Goal: Task Accomplishment & Management: Manage account settings

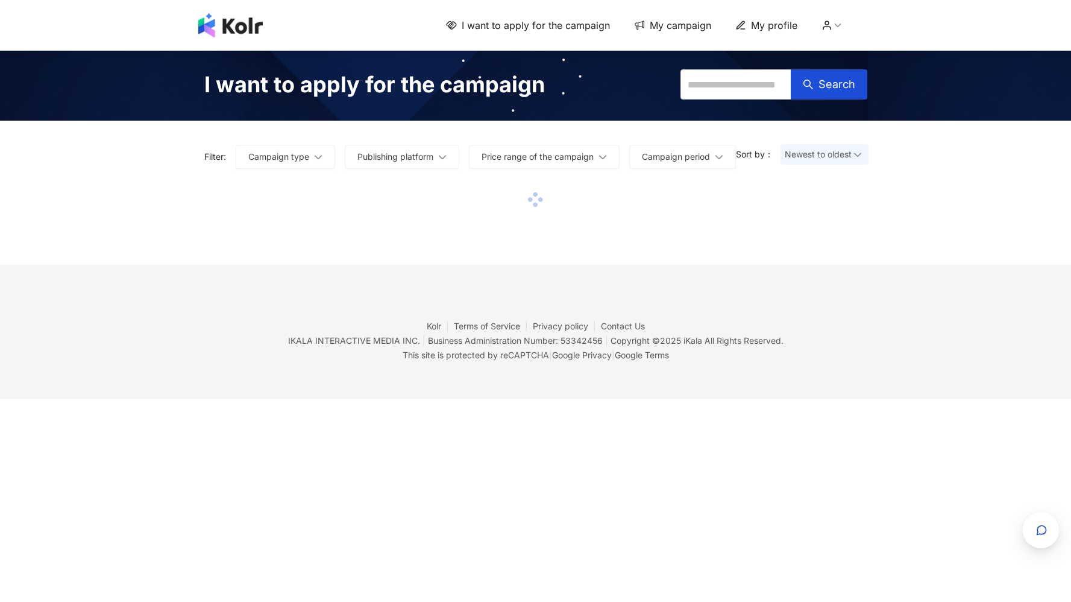
click at [838, 26] on icon at bounding box center [838, 25] width 11 height 11
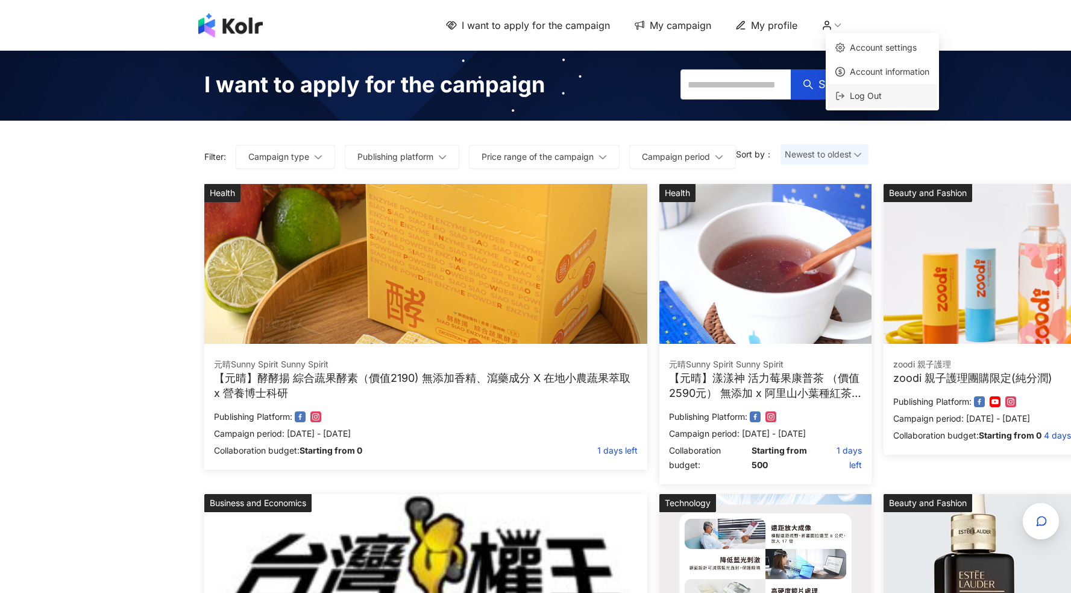
click at [846, 99] on span "Log Out" at bounding box center [887, 95] width 84 height 13
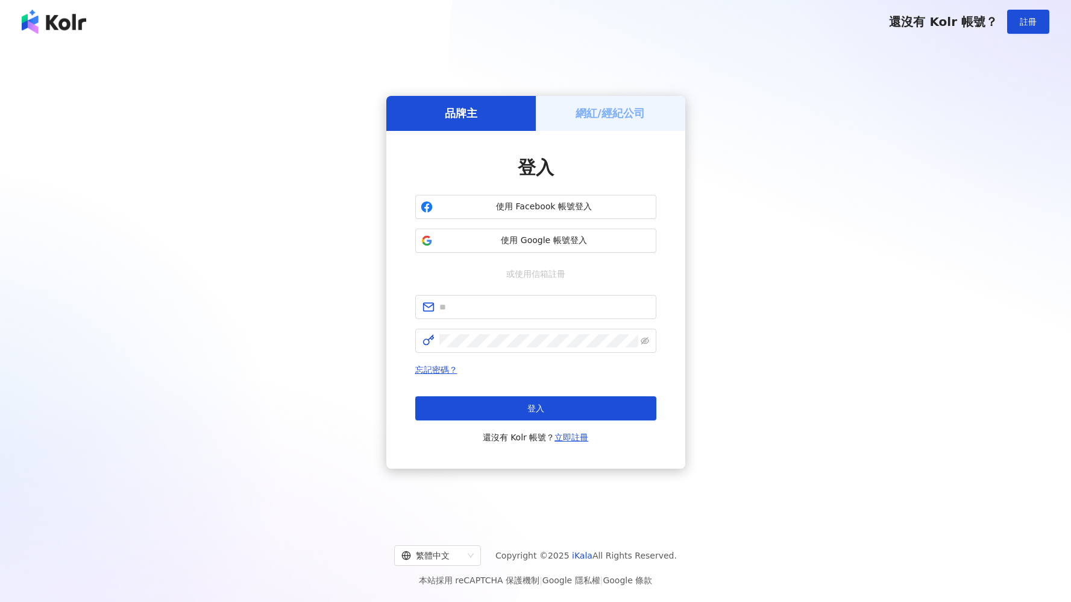
click at [593, 118] on h5 "網紅/經紀公司" at bounding box center [610, 113] width 69 height 15
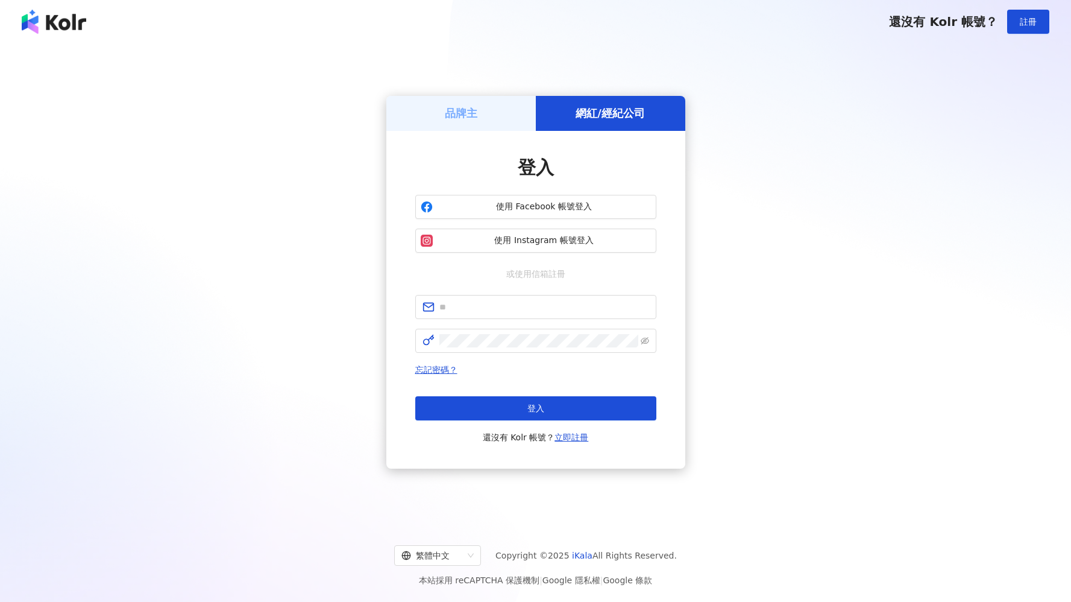
click at [592, 116] on h5 "網紅/經紀公司" at bounding box center [610, 113] width 69 height 15
click at [558, 246] on button "使用 Instagram 帳號登入" at bounding box center [535, 240] width 241 height 24
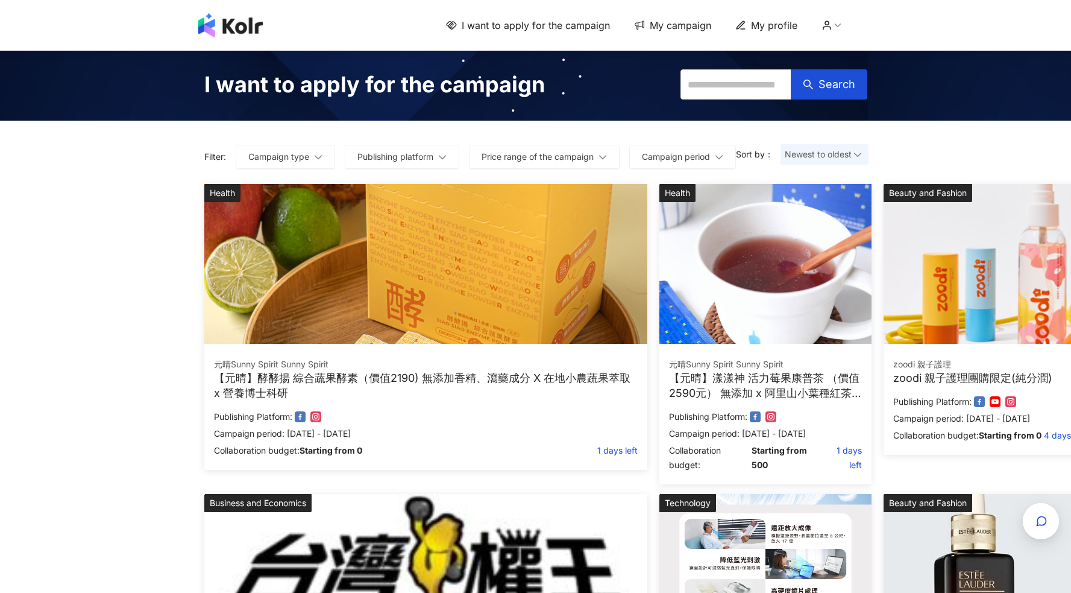
click at [829, 29] on icon at bounding box center [827, 25] width 11 height 11
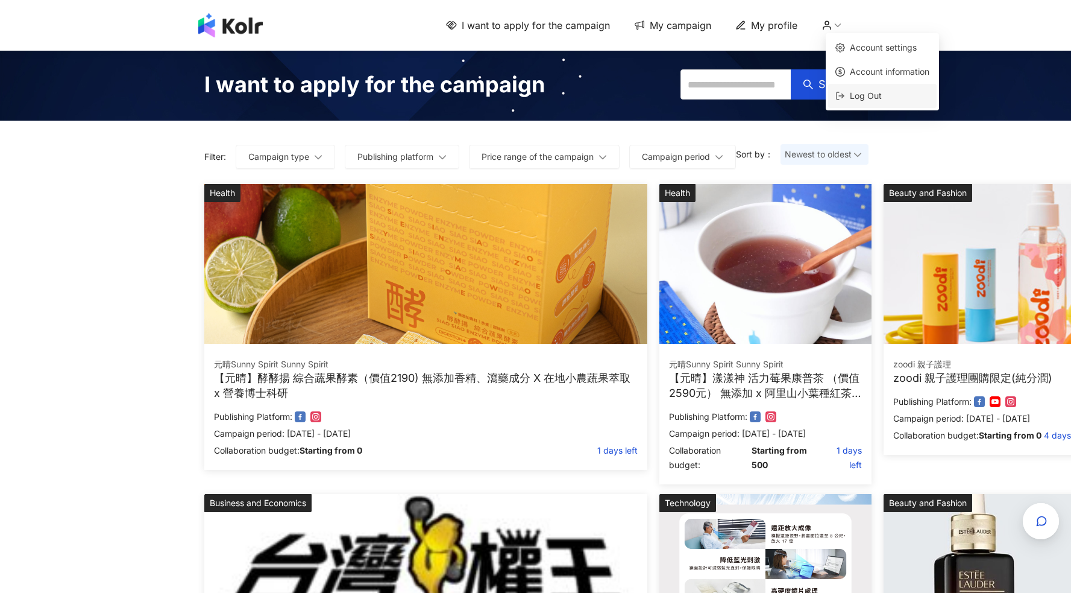
click at [855, 98] on span "Log Out" at bounding box center [866, 95] width 32 height 10
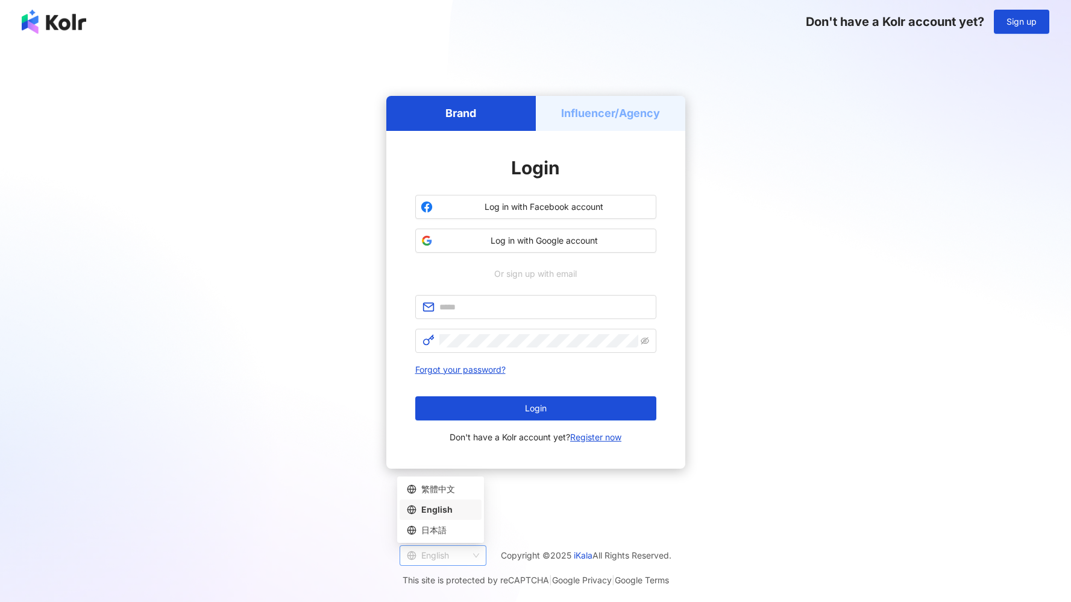
click at [453, 565] on div "English" at bounding box center [443, 555] width 87 height 20
click at [444, 493] on div "繁體中文" at bounding box center [441, 488] width 68 height 13
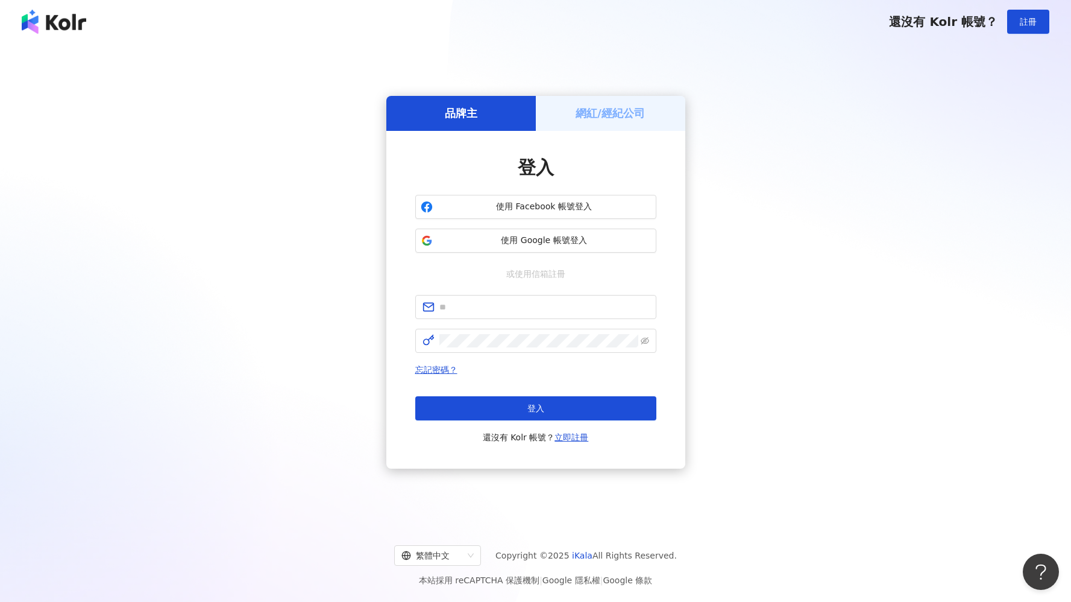
click at [602, 117] on h5 "網紅/經紀公司" at bounding box center [610, 113] width 69 height 15
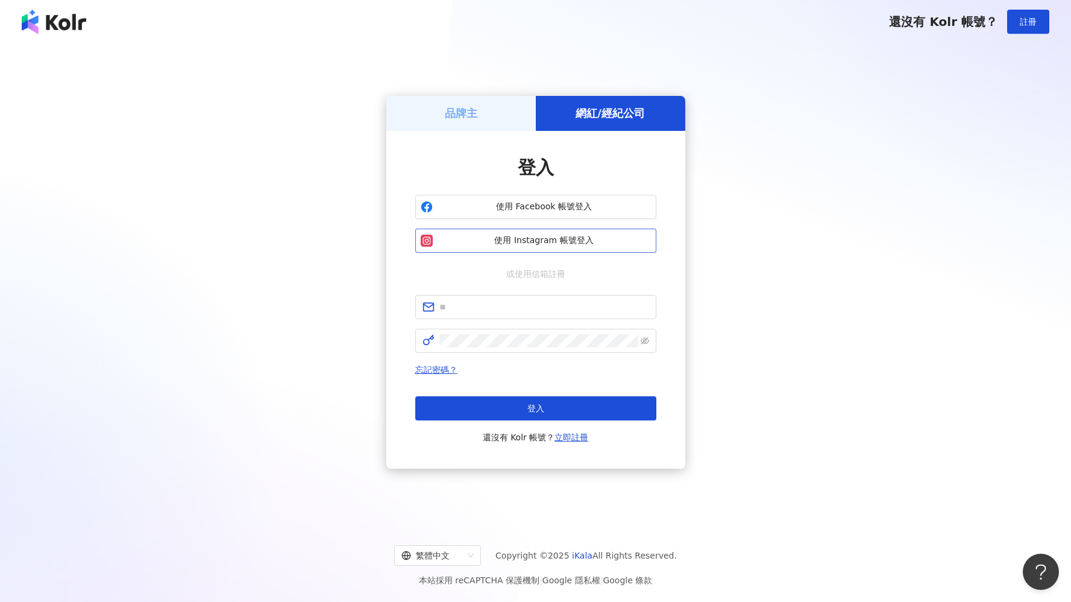
click at [538, 243] on span "使用 Instagram 帳號登入" at bounding box center [544, 241] width 213 height 12
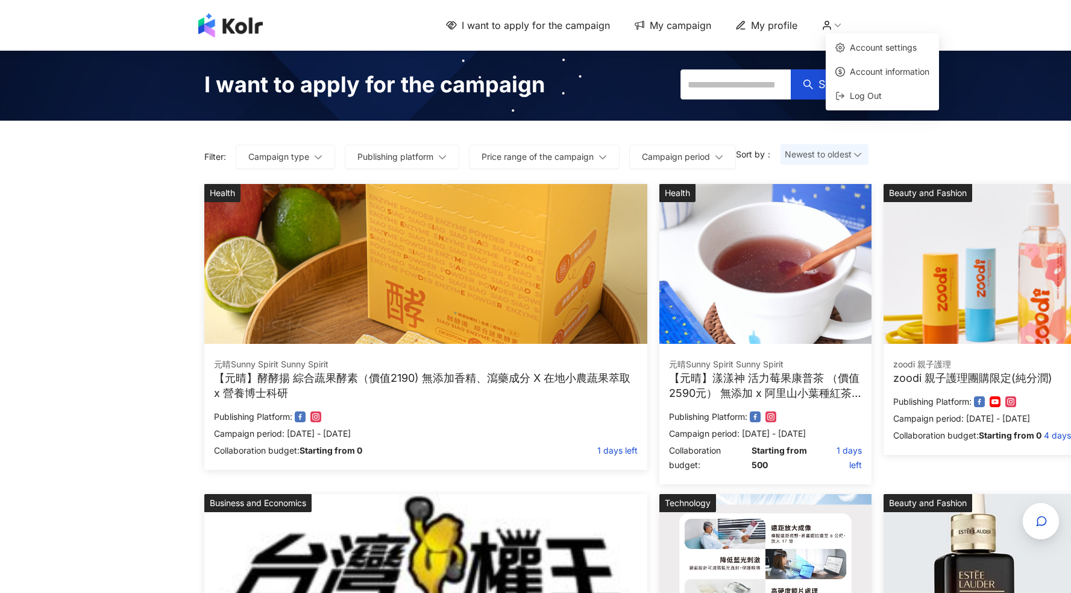
click at [838, 26] on icon at bounding box center [838, 25] width 11 height 11
click at [853, 91] on span "Log Out" at bounding box center [866, 95] width 32 height 10
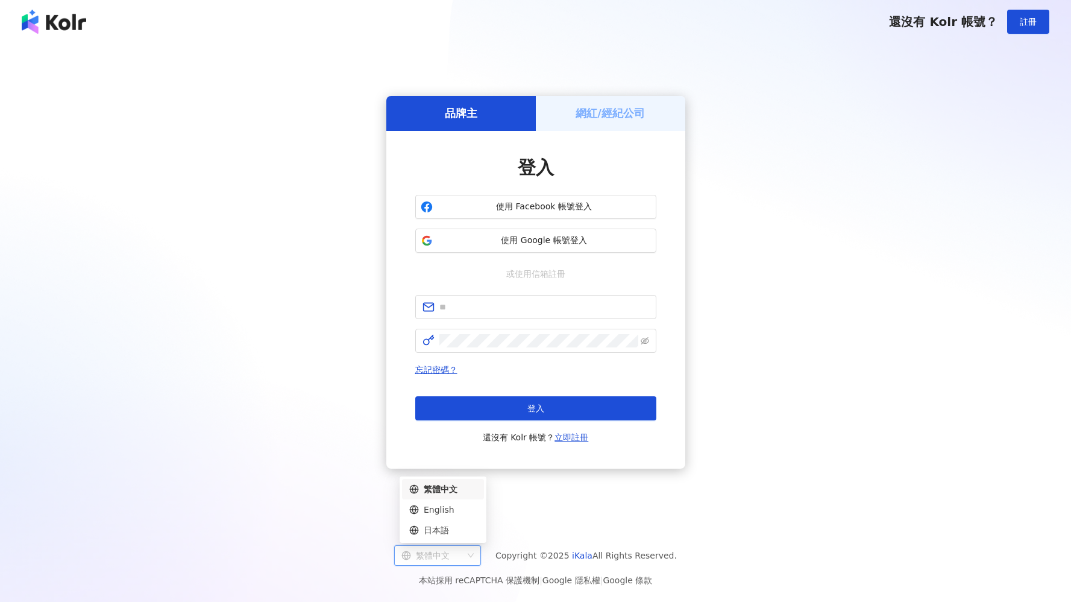
click at [433, 492] on div "繁體中文" at bounding box center [443, 488] width 68 height 13
click at [603, 109] on h5 "網紅/經紀公司" at bounding box center [610, 113] width 69 height 15
click at [594, 115] on h5 "網紅/經紀公司" at bounding box center [610, 113] width 69 height 15
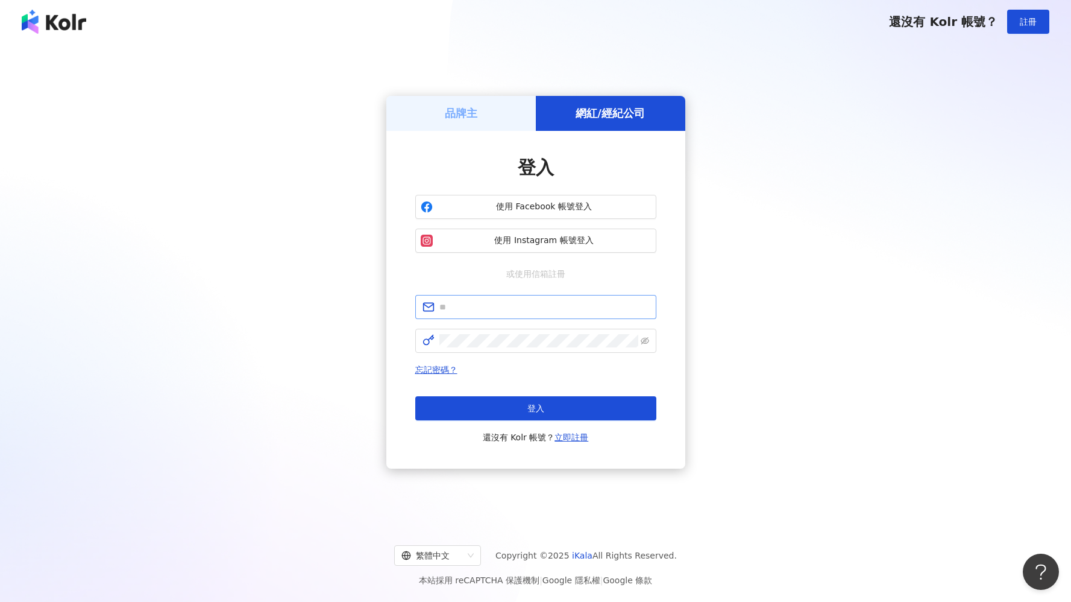
click at [476, 317] on span at bounding box center [535, 307] width 241 height 24
click at [539, 243] on span "使用 Instagram 帳號登入" at bounding box center [544, 241] width 213 height 12
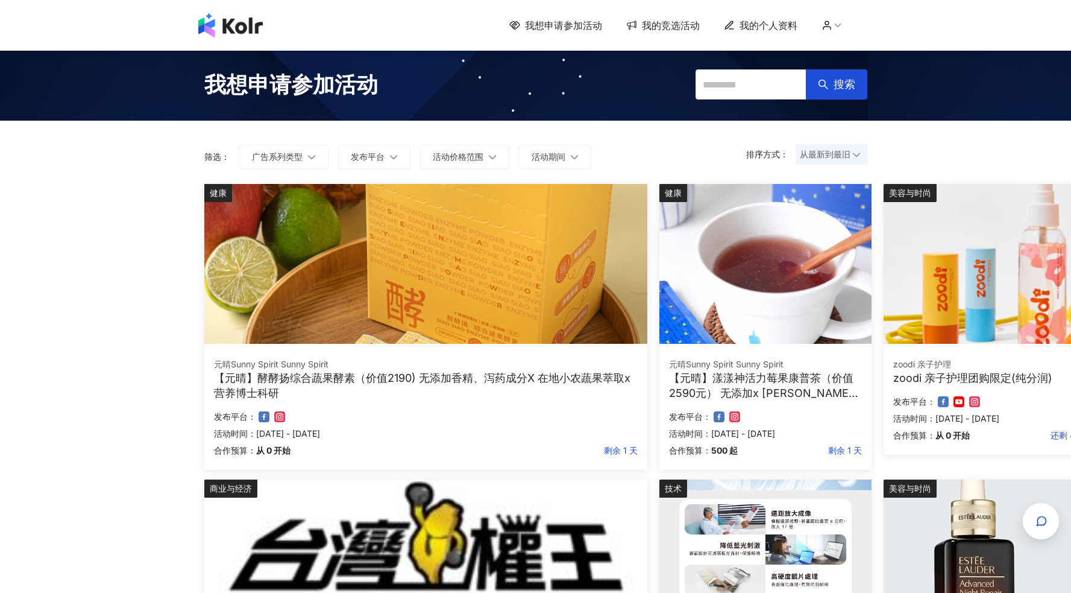
click at [684, 8] on div "我想申请参加活动 我的竞选活动 我的个人资料" at bounding box center [535, 25] width 1071 height 51
click at [675, 24] on font "我的竞选活动" at bounding box center [671, 25] width 58 height 12
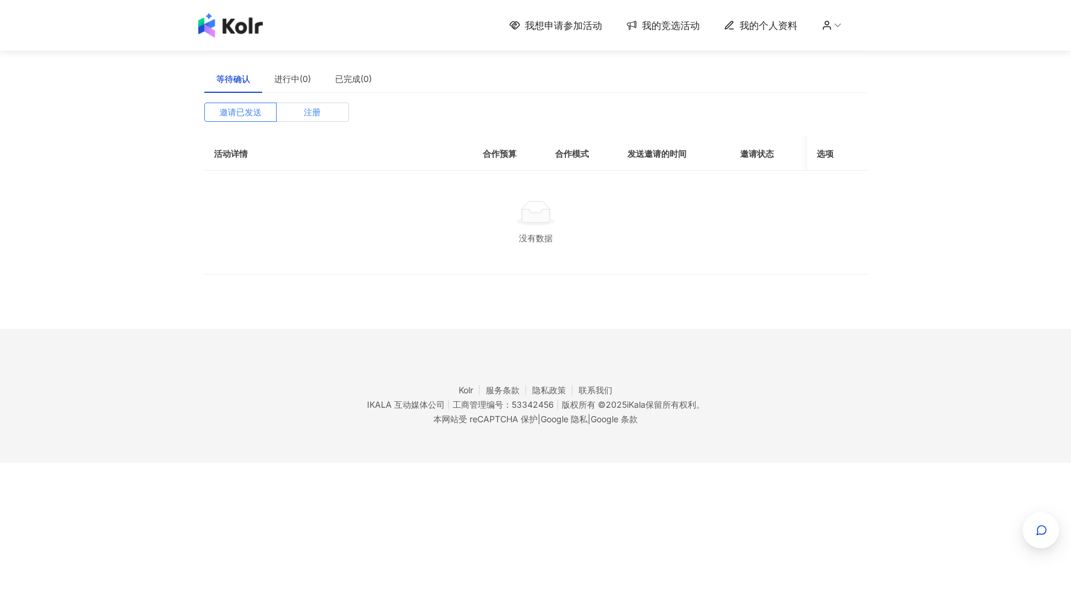
click at [315, 112] on font "注册" at bounding box center [312, 112] width 17 height 10
click at [257, 115] on font "邀请已发送" at bounding box center [240, 112] width 42 height 10
click at [301, 81] on font "进行中(0)" at bounding box center [292, 79] width 37 height 10
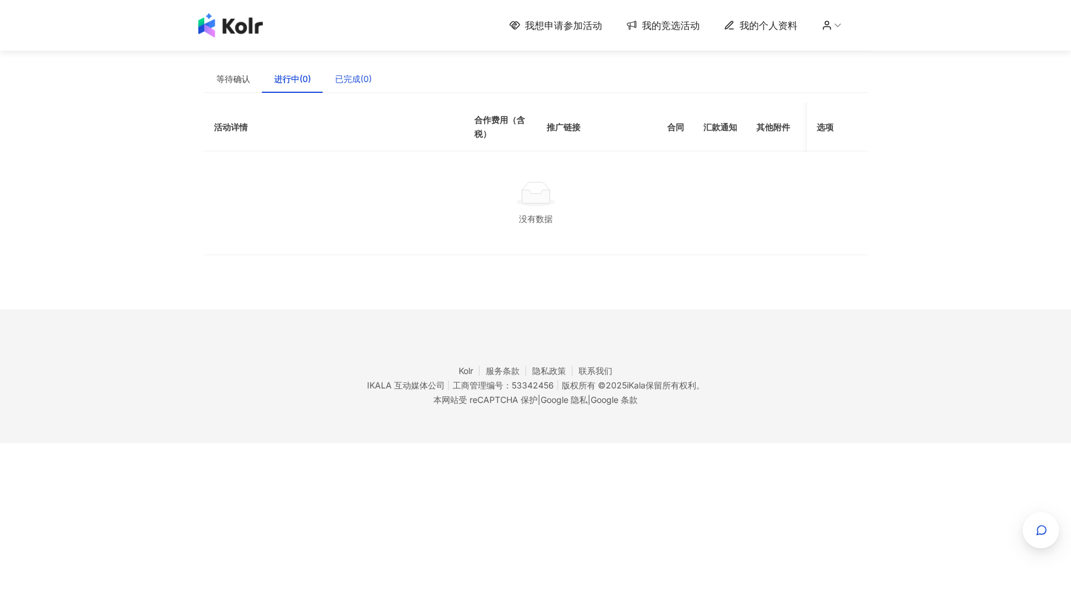
click at [370, 80] on font "已完成(0)" at bounding box center [353, 79] width 37 height 10
click at [275, 74] on font "进行中(0)" at bounding box center [292, 79] width 37 height 10
click at [254, 74] on div "等待确认" at bounding box center [233, 79] width 58 height 28
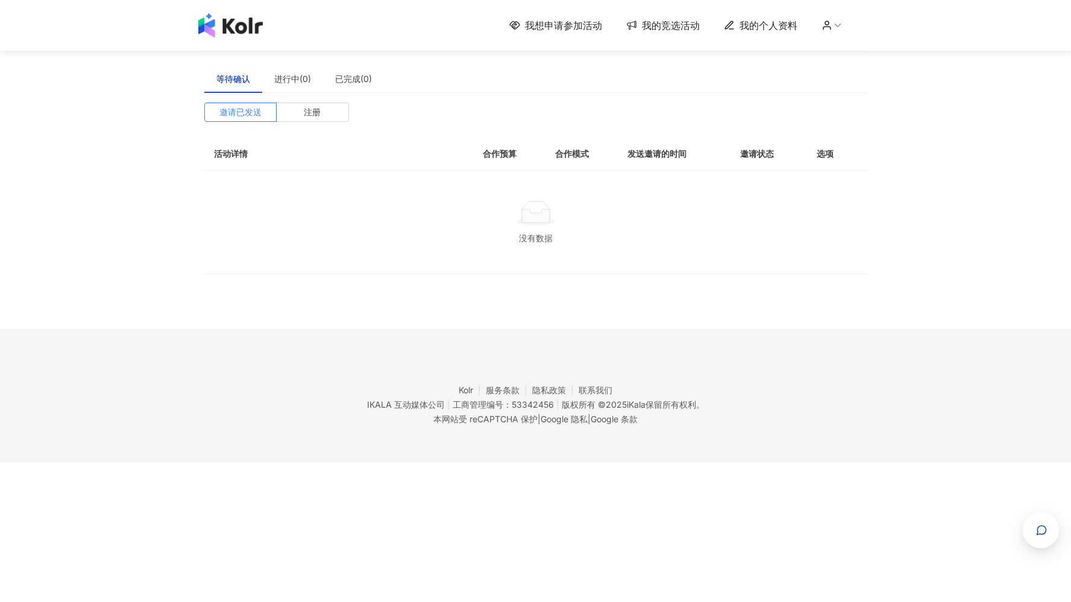
click at [561, 25] on font "我想申请参加活动" at bounding box center [563, 25] width 77 height 12
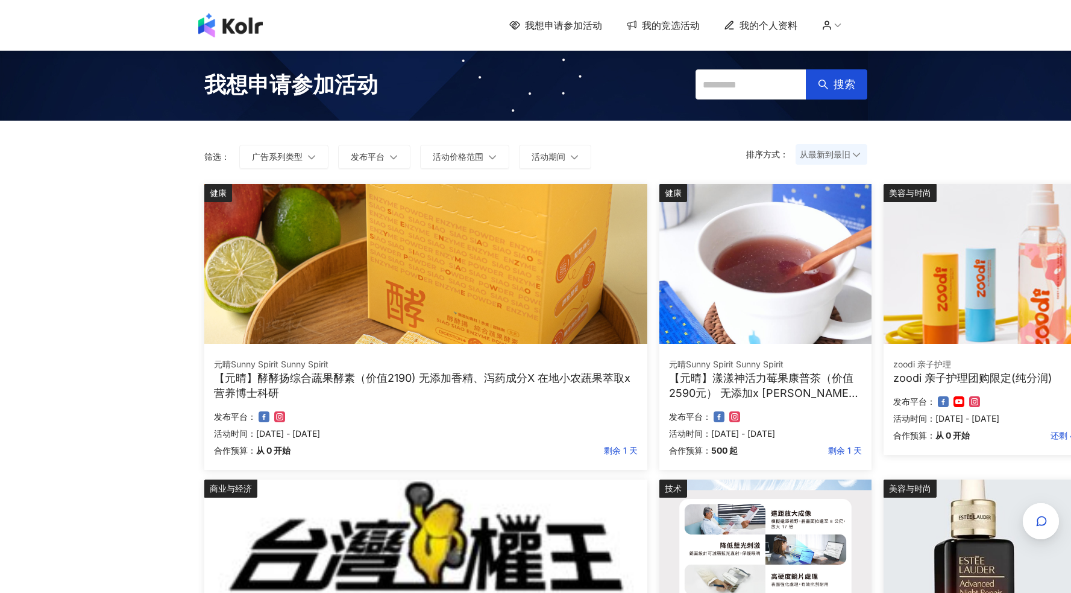
click at [561, 25] on font "我想申请参加活动" at bounding box center [563, 25] width 77 height 12
click at [740, 74] on input "text" at bounding box center [751, 84] width 111 height 30
type input "**"
click at [836, 84] on font "搜索" at bounding box center [845, 84] width 22 height 13
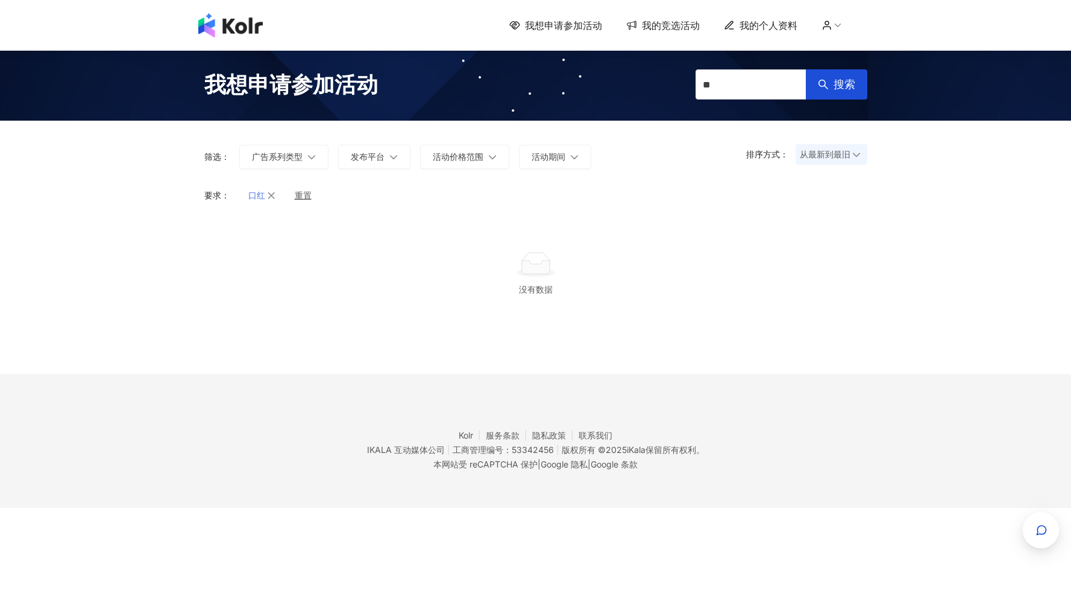
click at [275, 197] on icon "button" at bounding box center [271, 195] width 8 height 8
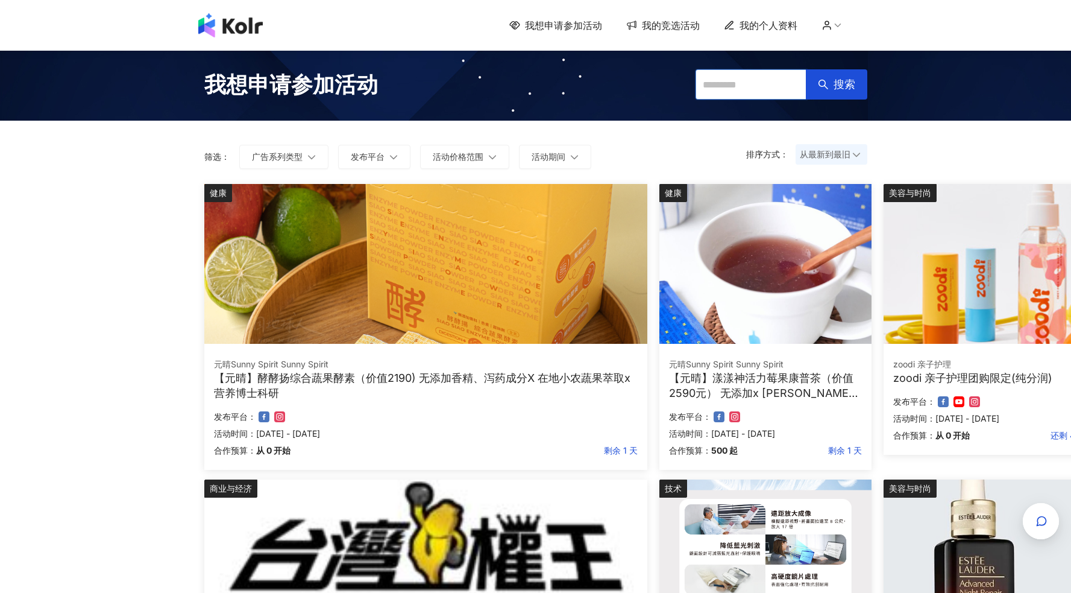
click at [708, 98] on input "text" at bounding box center [751, 84] width 111 height 30
click at [719, 92] on input "text" at bounding box center [751, 84] width 111 height 30
type input "*"
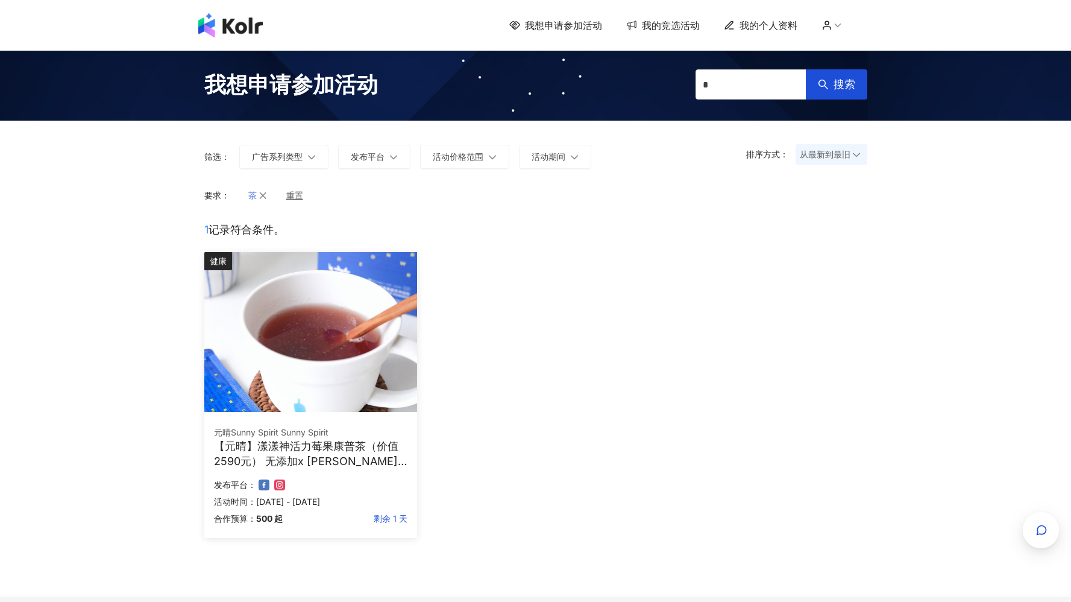
click at [266, 192] on icon "button" at bounding box center [263, 195] width 8 height 8
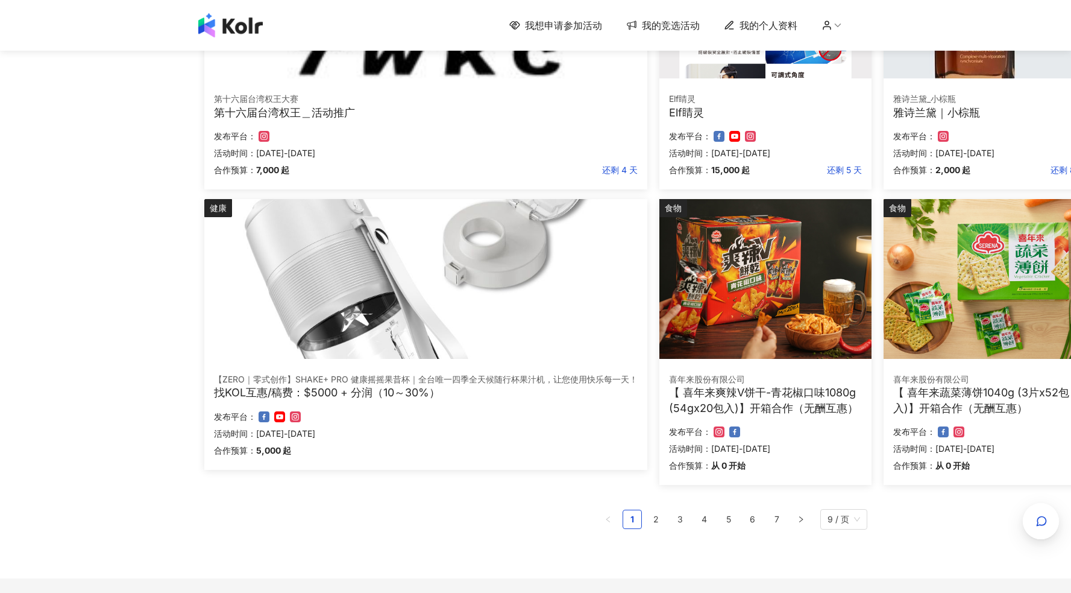
scroll to position [680, 0]
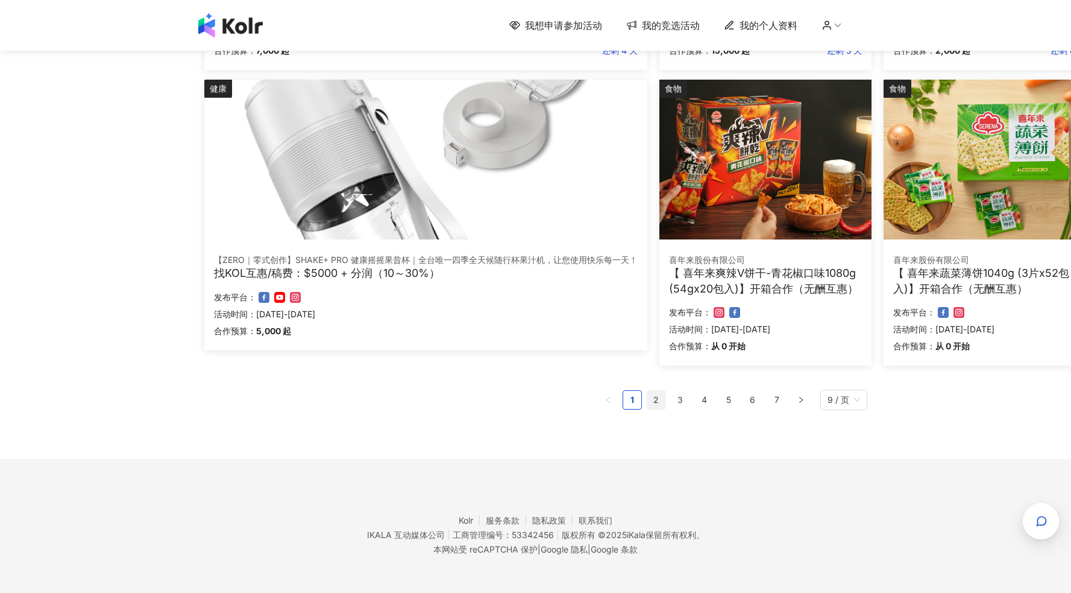
click at [659, 399] on link "2" at bounding box center [656, 400] width 18 height 18
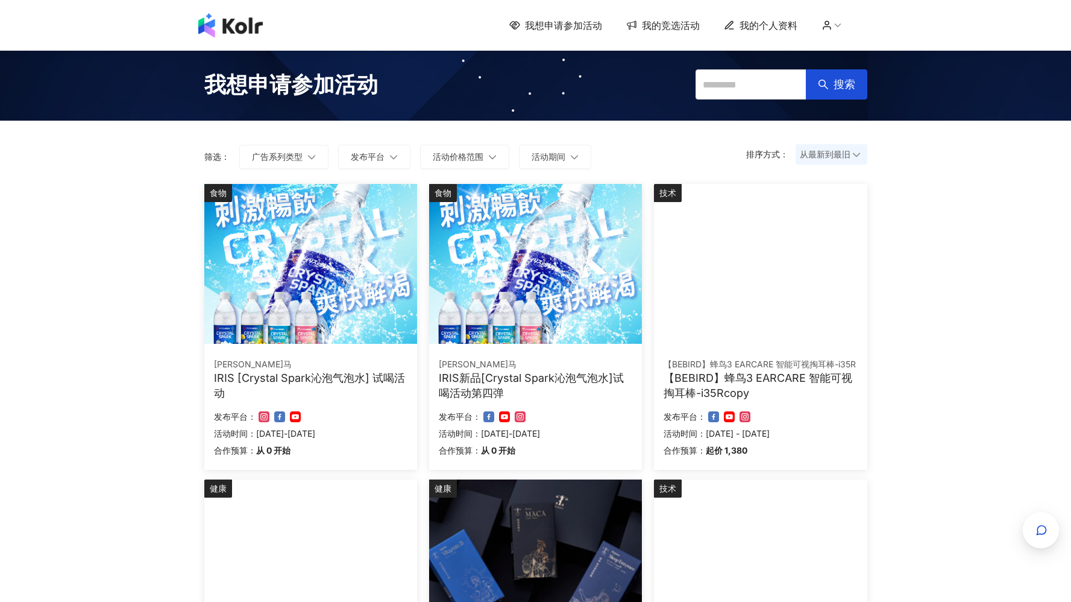
scroll to position [671, 0]
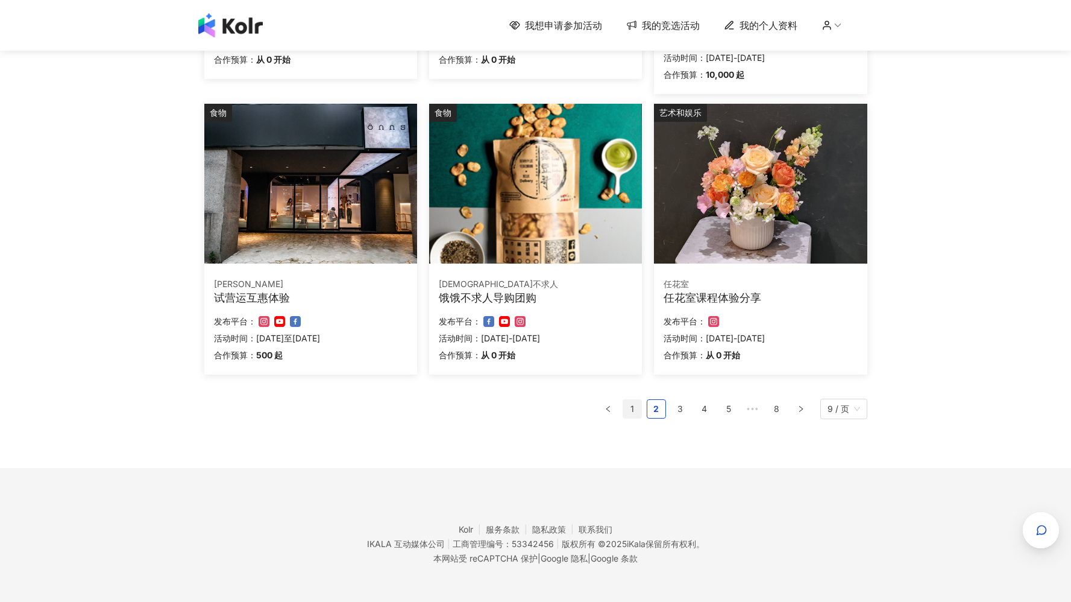
click at [632, 409] on font "1" at bounding box center [633, 408] width 4 height 10
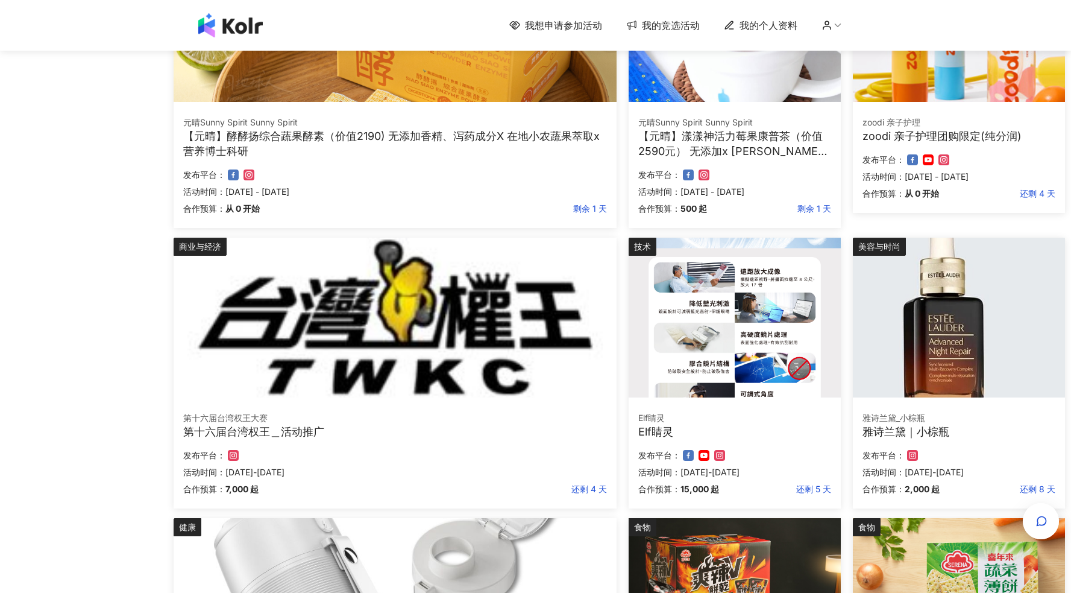
scroll to position [83, 31]
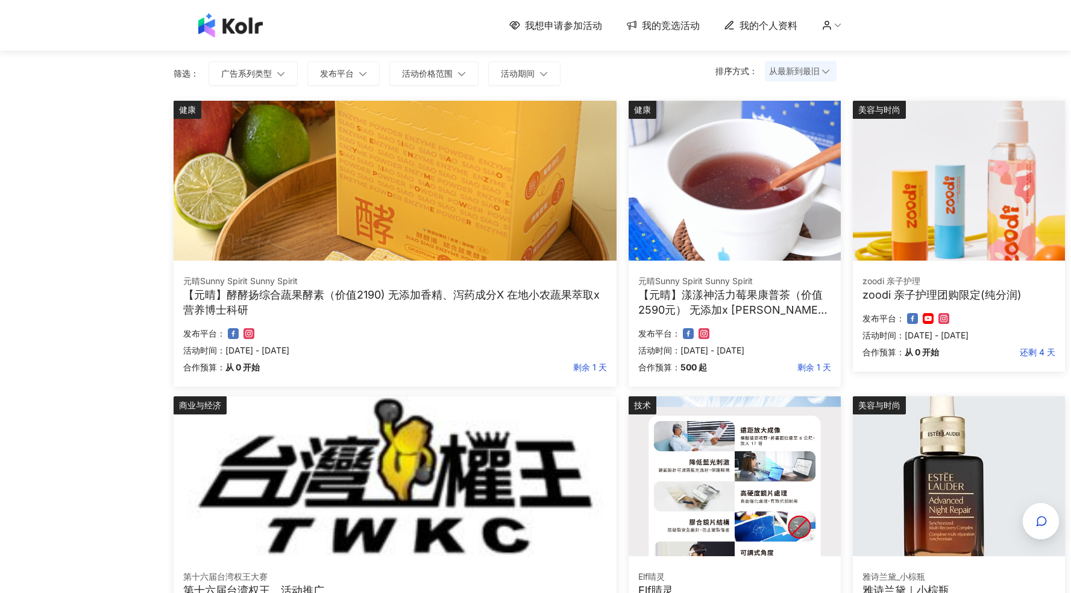
click at [473, 280] on div "元晴Sunny Spirit Sunny Spirit" at bounding box center [395, 281] width 424 height 12
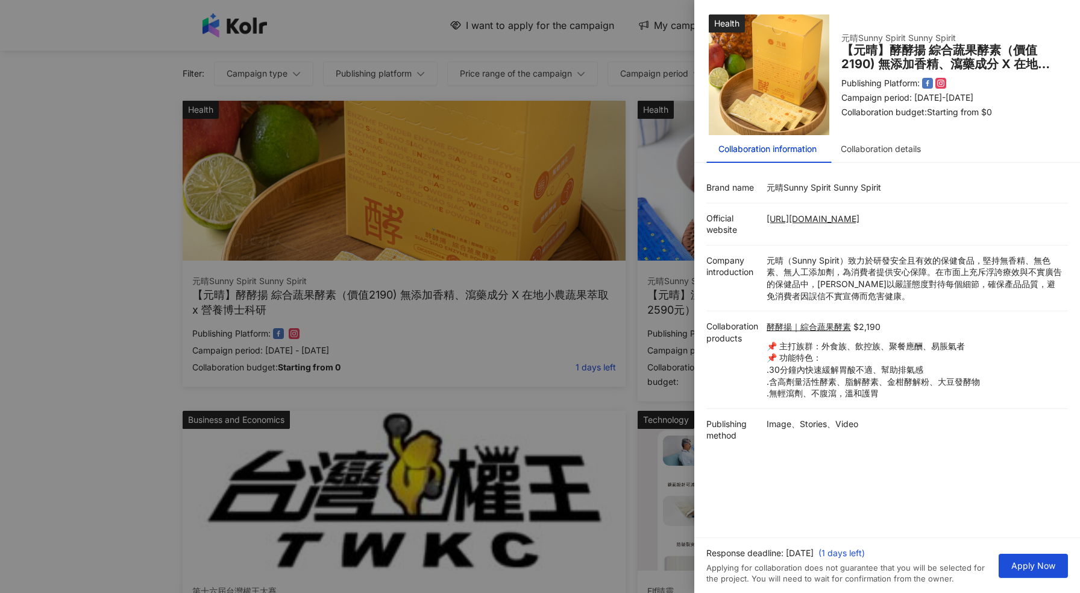
click at [659, 128] on div at bounding box center [540, 296] width 1080 height 593
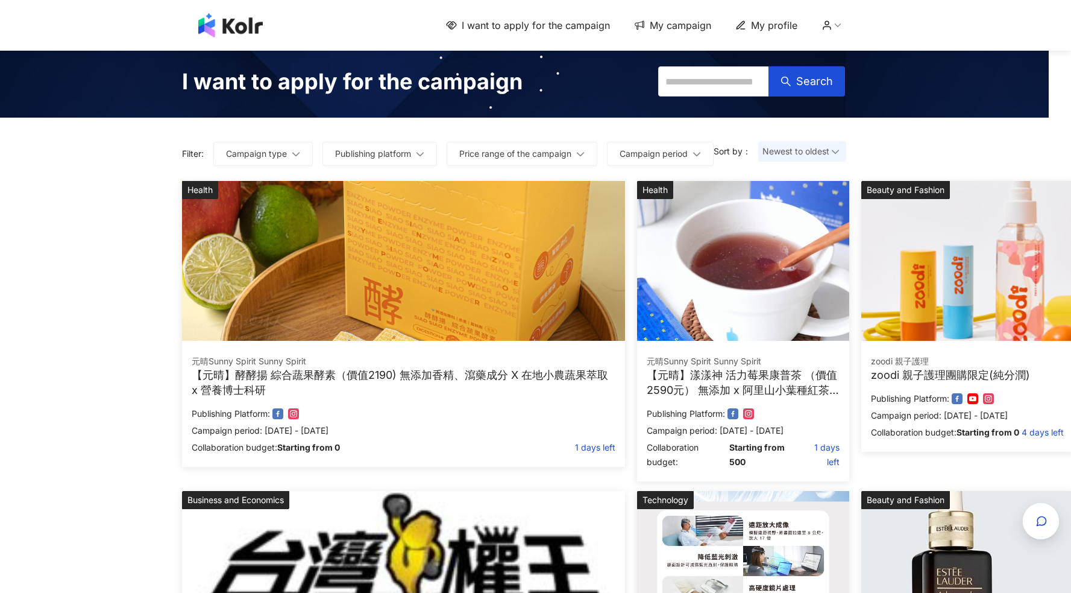
scroll to position [0, 22]
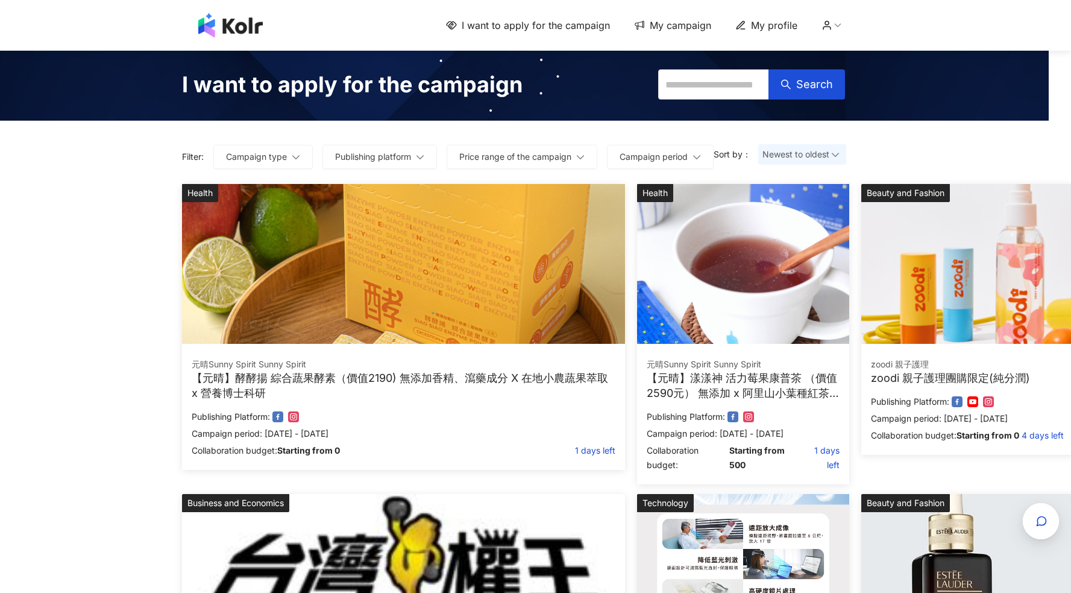
click at [678, 28] on span "My campaign" at bounding box center [680, 25] width 61 height 13
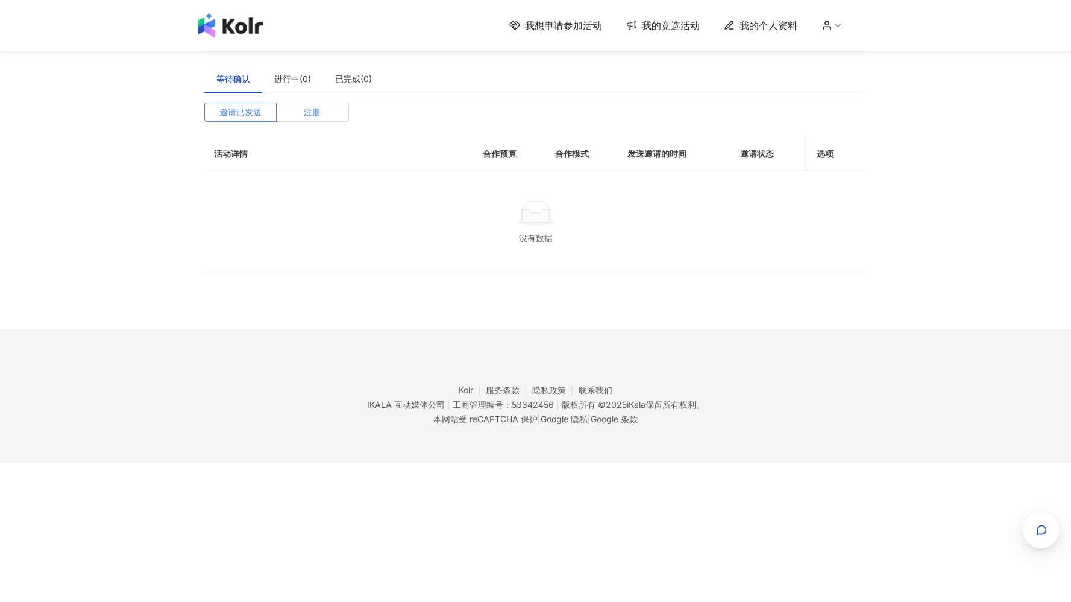
click at [318, 107] on font "注册" at bounding box center [312, 112] width 17 height 10
click at [242, 116] on font "邀请已发送" at bounding box center [240, 112] width 42 height 10
click at [313, 115] on font "注册" at bounding box center [312, 112] width 17 height 10
click at [263, 113] on label "邀请已发送" at bounding box center [240, 111] width 73 height 19
click at [575, 26] on font "我想申请参加活动" at bounding box center [563, 25] width 77 height 12
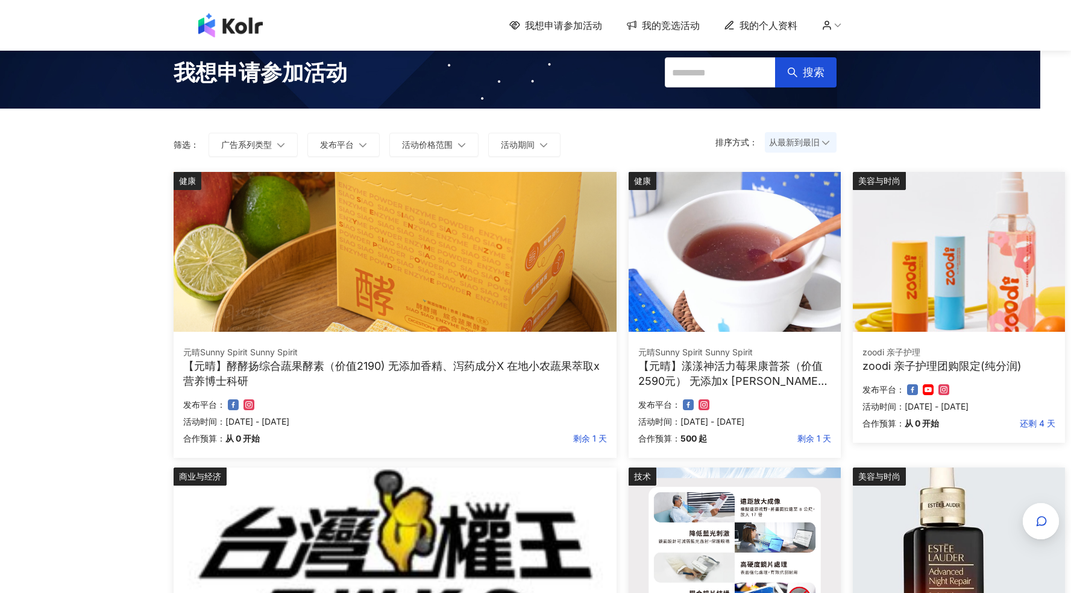
scroll to position [0, 31]
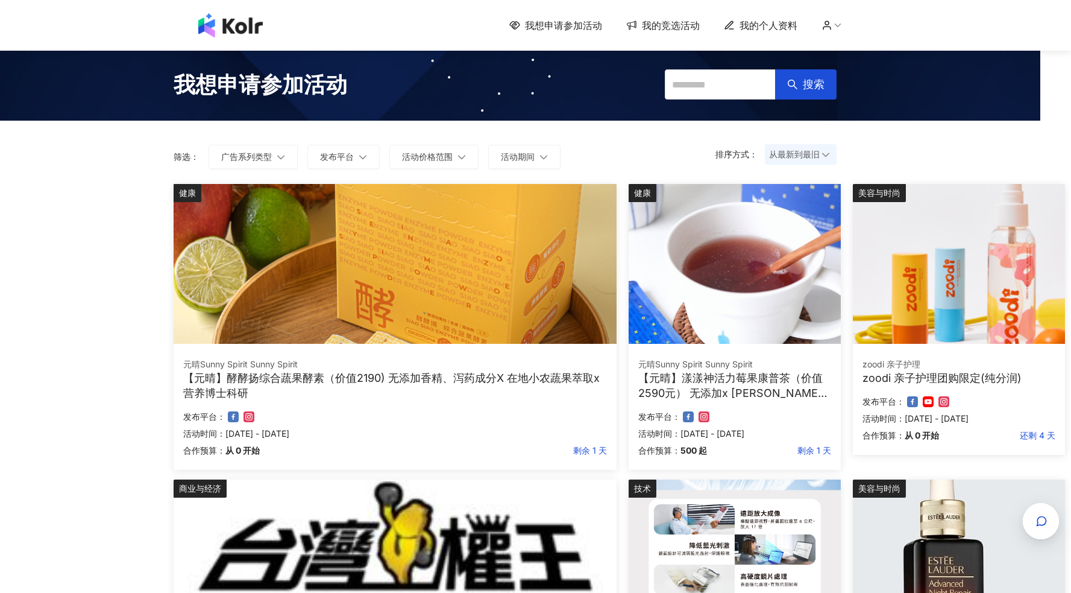
click at [341, 339] on img at bounding box center [395, 264] width 443 height 160
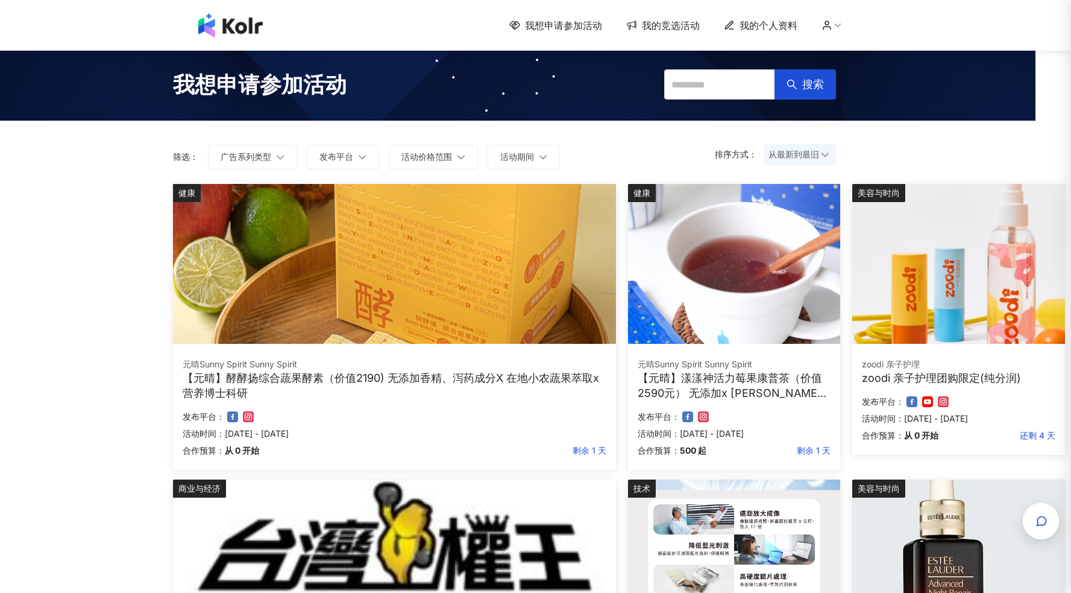
scroll to position [0, 22]
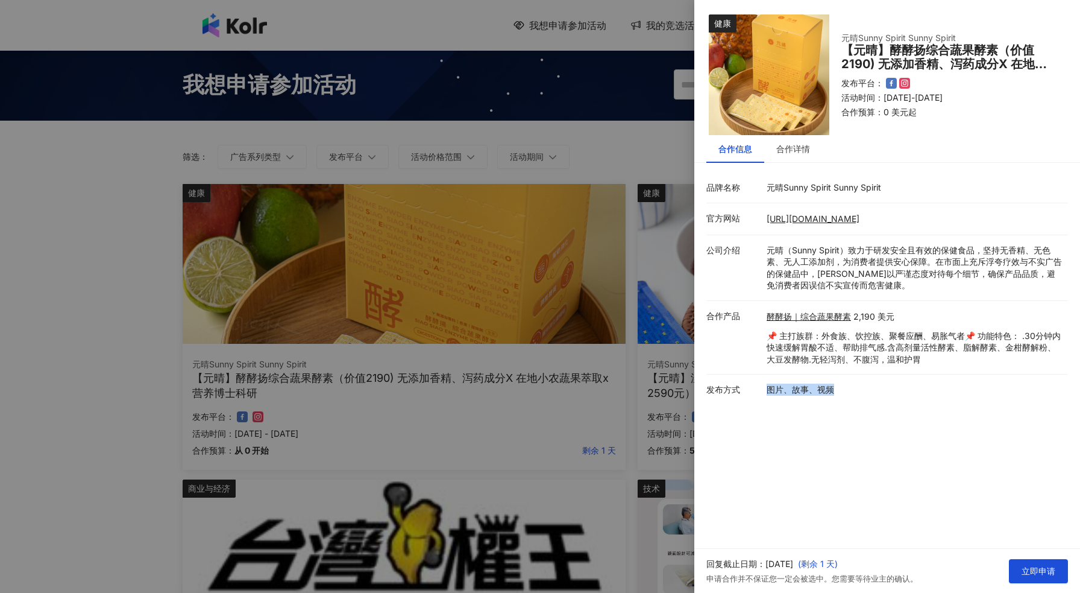
drag, startPoint x: 841, startPoint y: 396, endPoint x: 760, endPoint y: 386, distance: 81.4
click at [760, 386] on li "发布方式 图片、故事、视频" at bounding box center [888, 389] width 362 height 30
drag, startPoint x: 714, startPoint y: 578, endPoint x: 868, endPoint y: 581, distance: 154.4
click at [868, 581] on font "申请合作并不保证您一定会被选中。您需要等待业主的确认。" at bounding box center [813, 578] width 212 height 10
click at [825, 502] on div "健康 元晴Sunny Spirit Sunny Spirit 【元晴】酵酵扬综合蔬果酵素（价值2190) 无添加香精、泻药成分X 在地小农蔬果萃取x 营养博士…" at bounding box center [888, 274] width 386 height 549
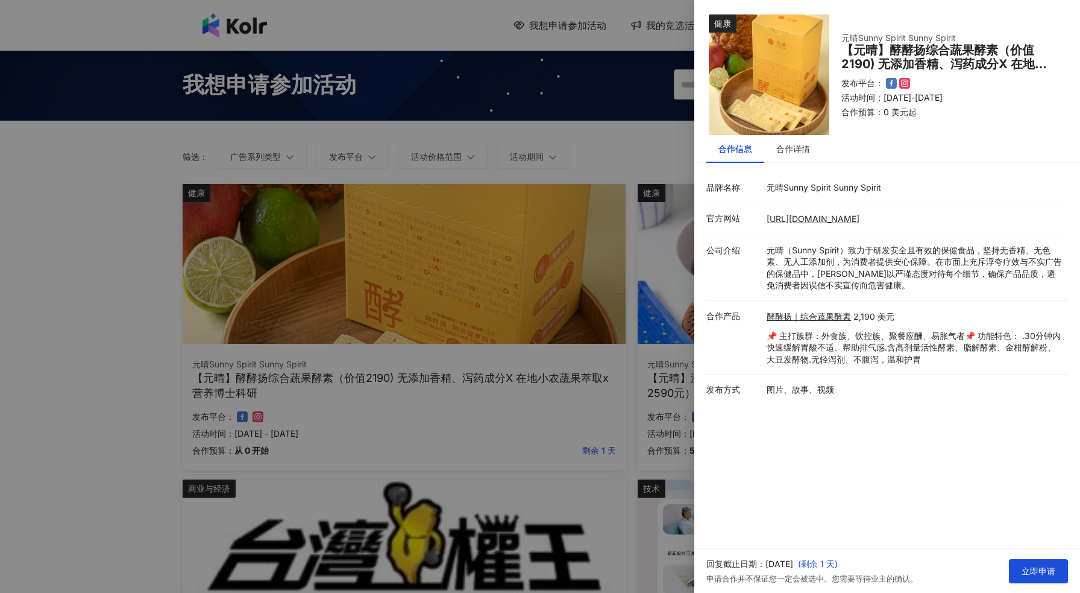
click at [547, 352] on div at bounding box center [540, 296] width 1080 height 593
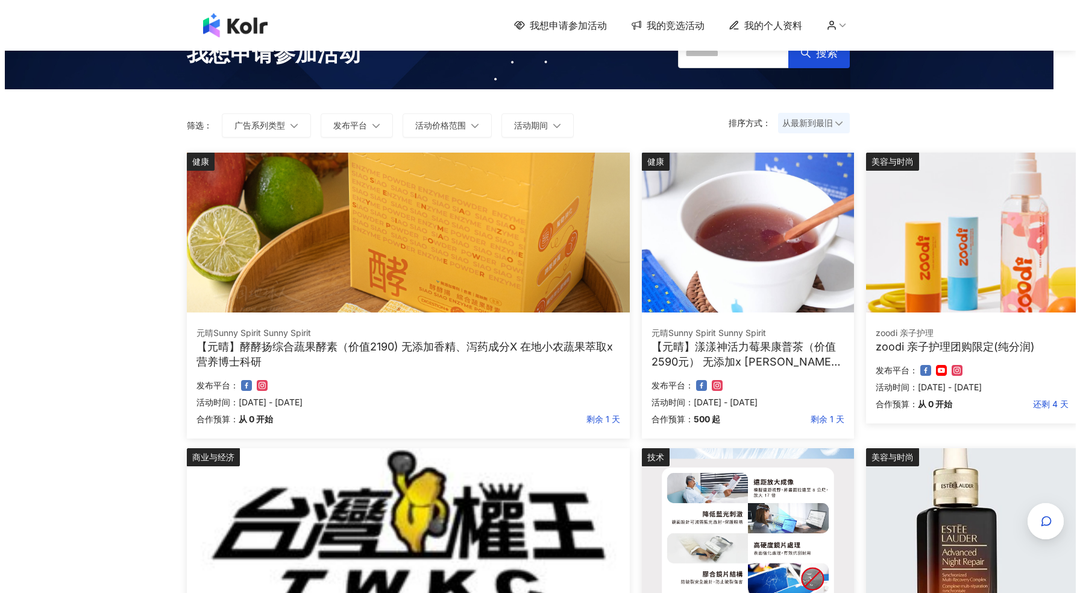
scroll to position [32, 22]
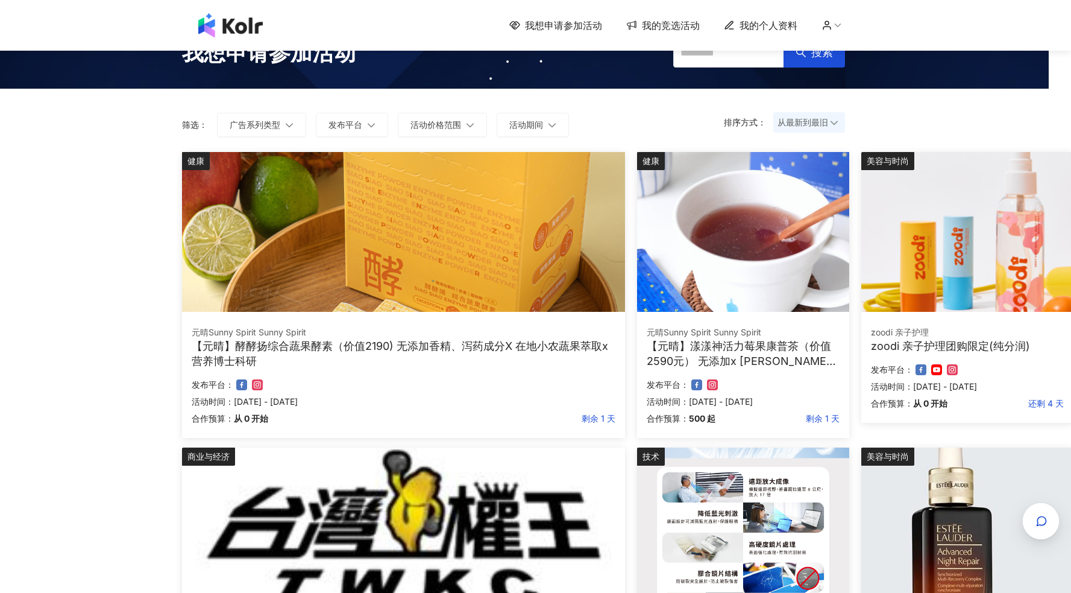
click at [731, 263] on img at bounding box center [743, 232] width 212 height 160
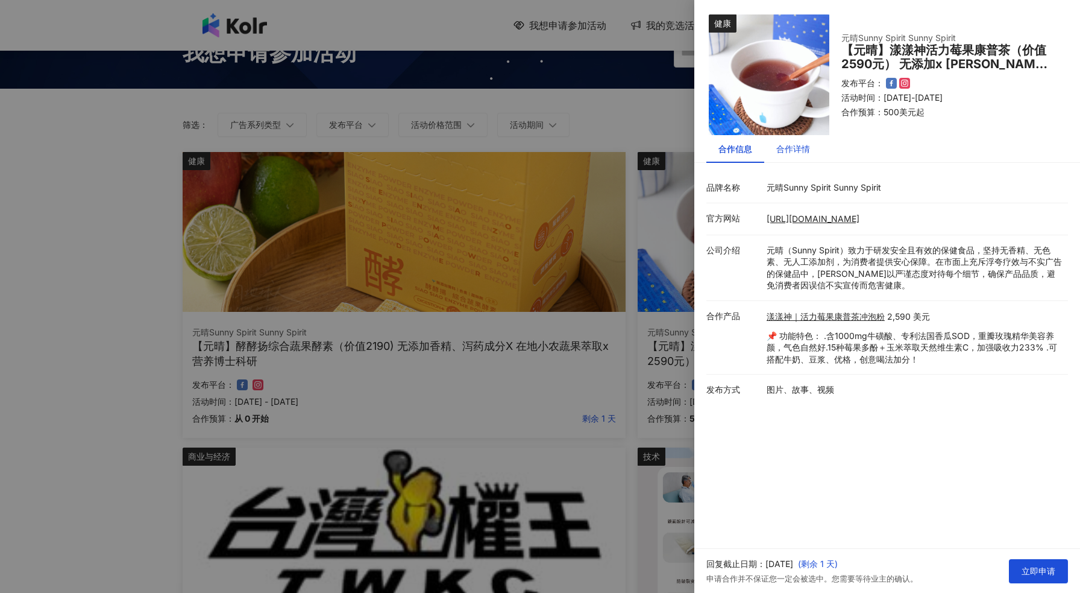
click at [776, 146] on font "合作详情" at bounding box center [793, 148] width 34 height 10
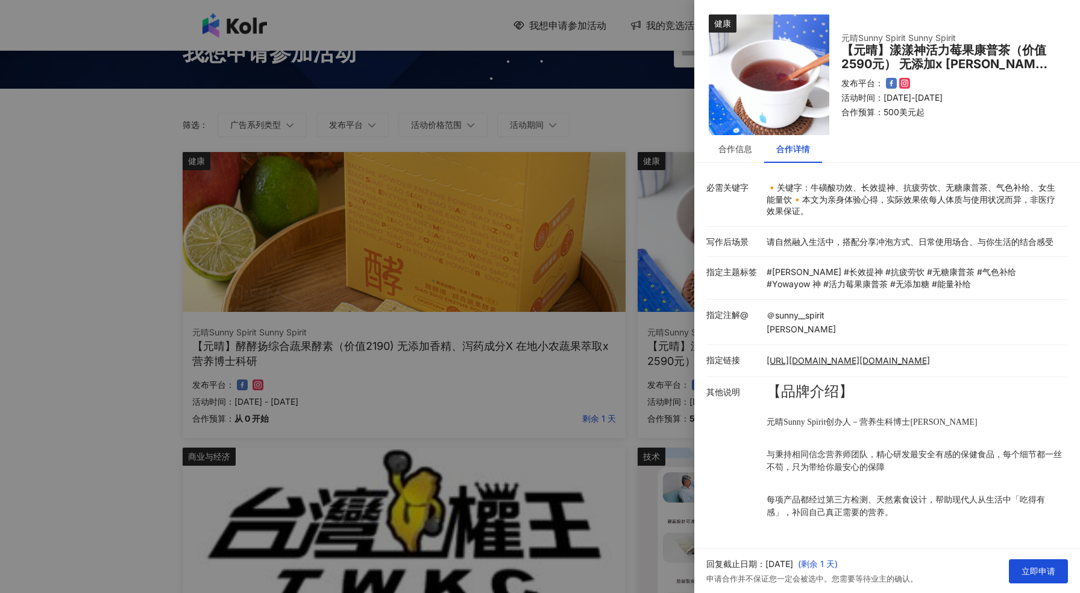
scroll to position [7, 0]
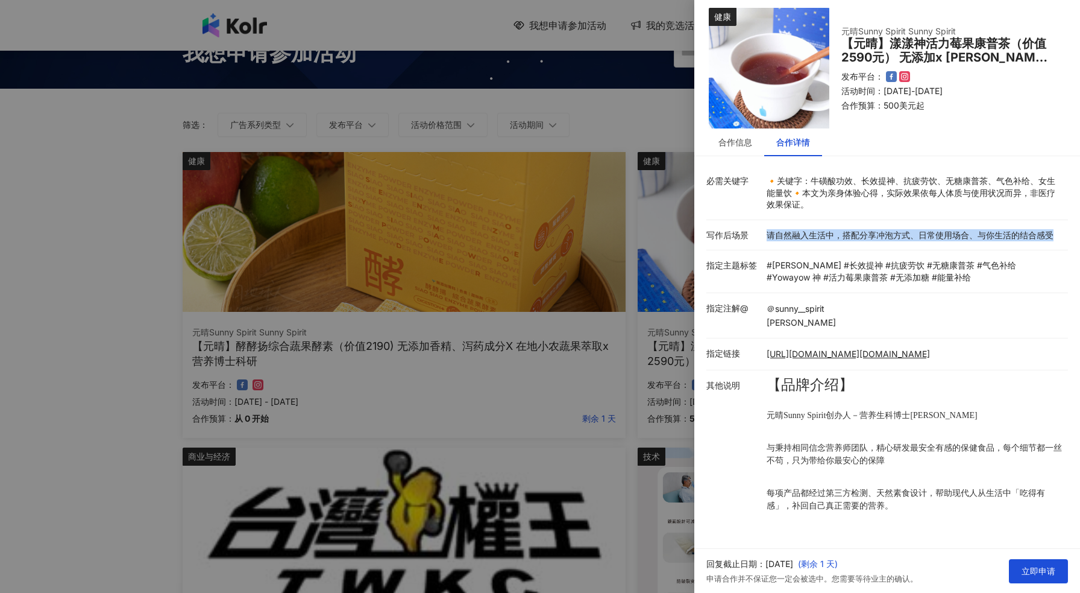
drag, startPoint x: 762, startPoint y: 232, endPoint x: 1026, endPoint y: 245, distance: 264.4
click at [1026, 245] on li "写作后场景 请自然融入生活中，搭配分享冲泡方式、日常使用场合、与你生活的结合感受" at bounding box center [888, 235] width 362 height 31
click at [932, 272] on font "#能量补给" at bounding box center [951, 277] width 39 height 10
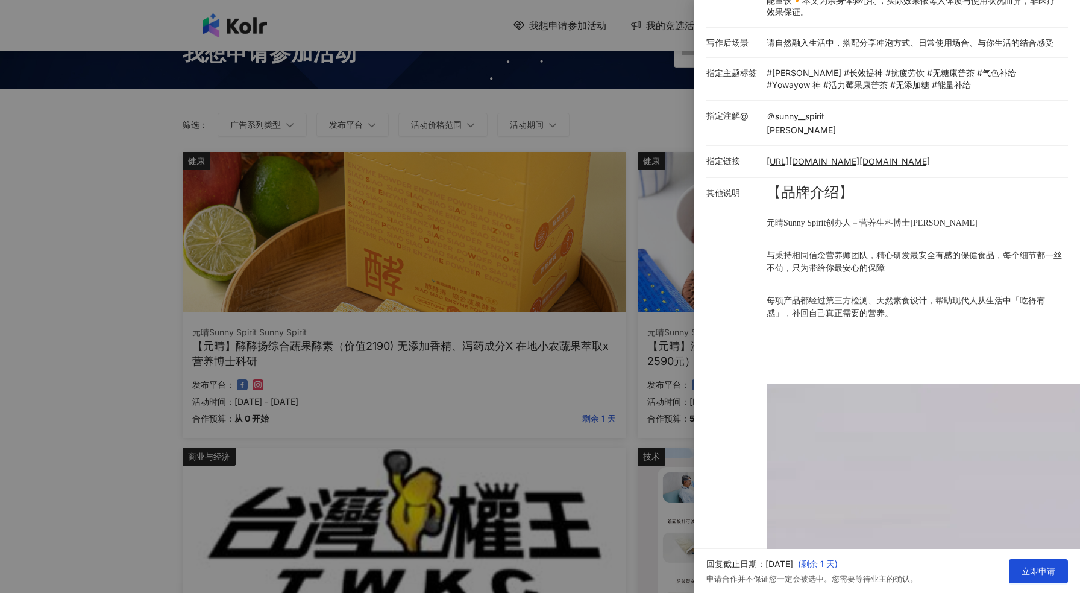
scroll to position [201, 0]
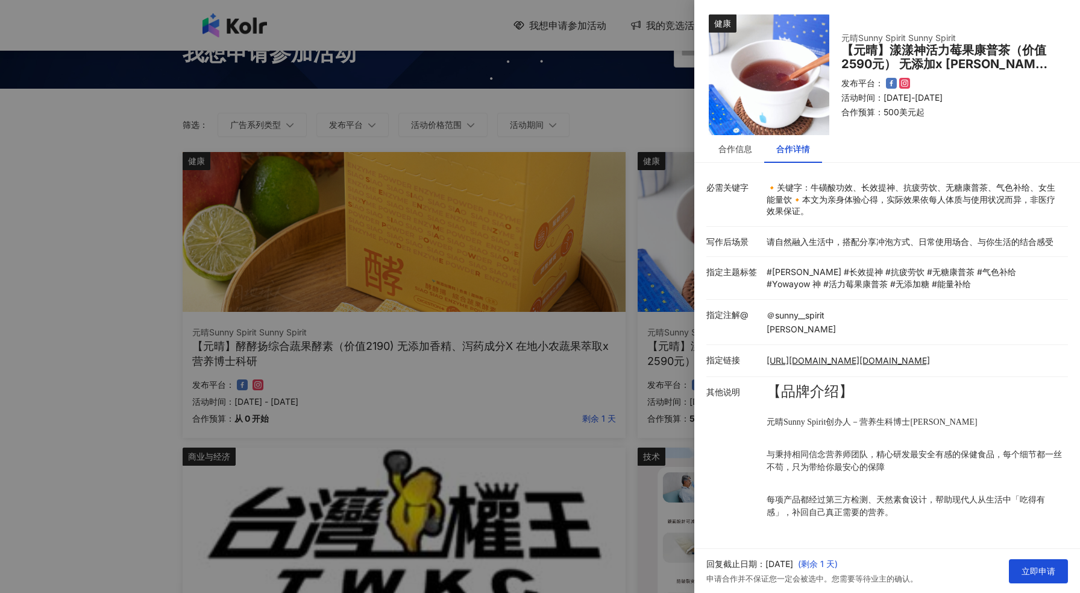
scroll to position [32, 0]
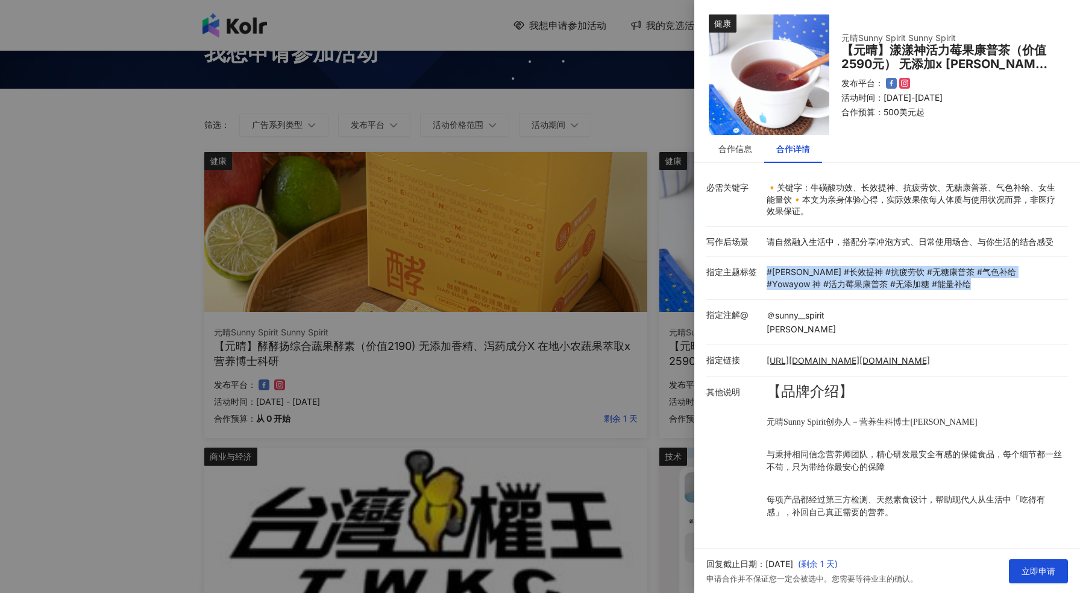
drag, startPoint x: 764, startPoint y: 271, endPoint x: 943, endPoint y: 286, distance: 179.7
click at [943, 286] on div "#元晴 #长效提神 #抗疲劳饮 #无糖康普茶 #气色补给 #Yowayow 神 #活力莓果康普茶 #无添加糖 #能量补给" at bounding box center [914, 278] width 301 height 24
click at [943, 286] on div "#元晴 #长效提神 #抗疲劳饮 #无糖康普茶 #气色补给 #Yowayow 神 #活力莓果康普茶 #无添加糖 #能量补给" at bounding box center [914, 278] width 295 height 24
click at [566, 266] on div at bounding box center [540, 296] width 1080 height 593
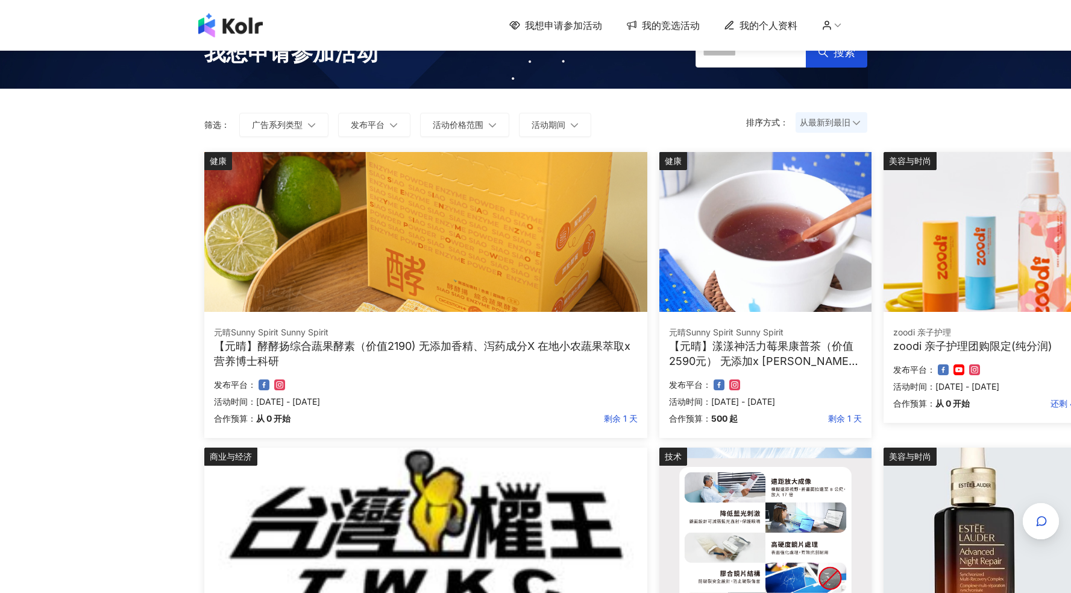
click at [569, 277] on img at bounding box center [425, 232] width 443 height 160
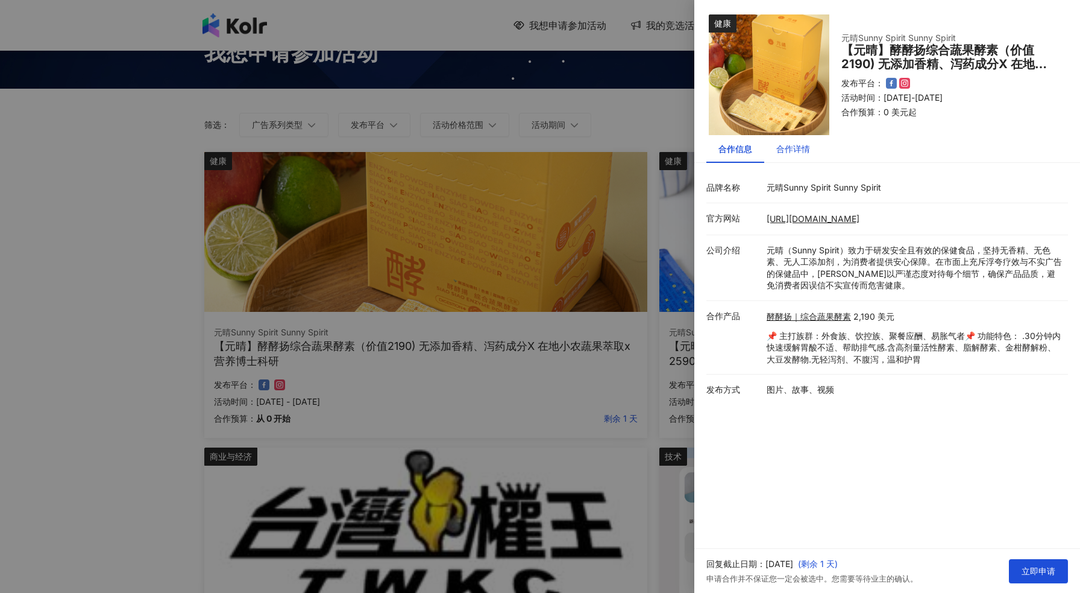
click at [795, 145] on font "合作详情" at bounding box center [793, 148] width 34 height 10
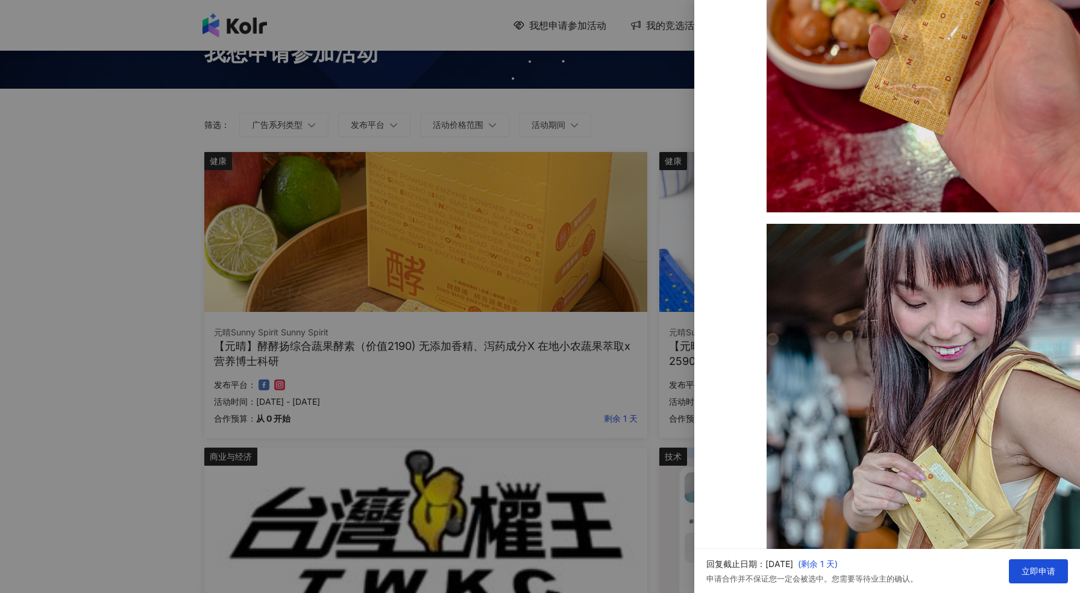
scroll to position [9407, 0]
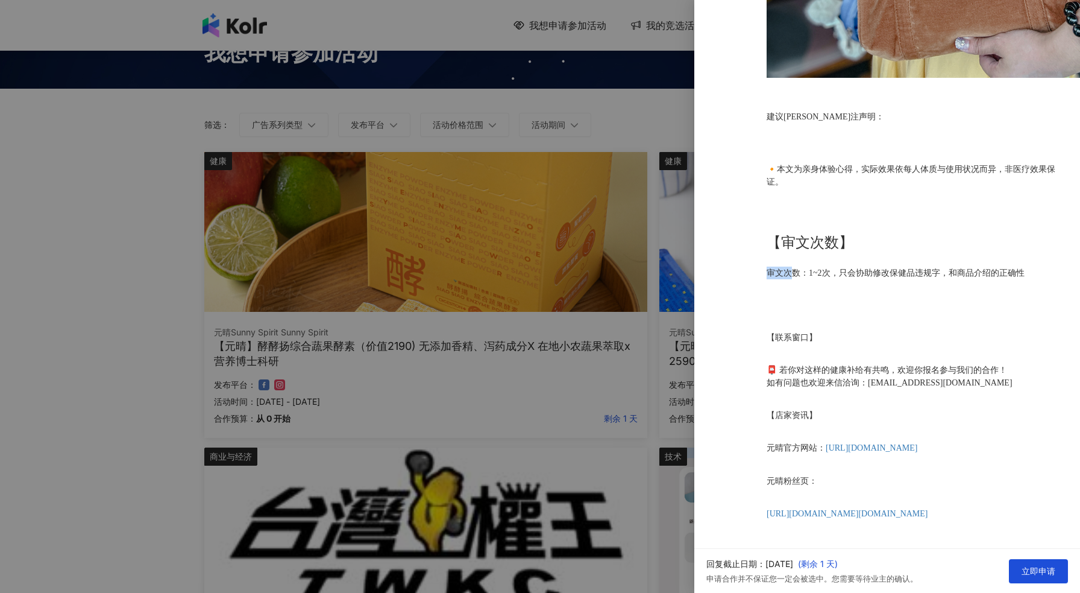
drag, startPoint x: 767, startPoint y: 266, endPoint x: 901, endPoint y: 272, distance: 133.4
click at [830, 269] on font "审文次数：1~2次，只会协助修改保健品违规字，和商品介绍的正确性" at bounding box center [896, 272] width 258 height 9
drag, startPoint x: 901, startPoint y: 272, endPoint x: 957, endPoint y: 275, distance: 56.1
drag, startPoint x: 782, startPoint y: 361, endPoint x: 964, endPoint y: 363, distance: 182.1
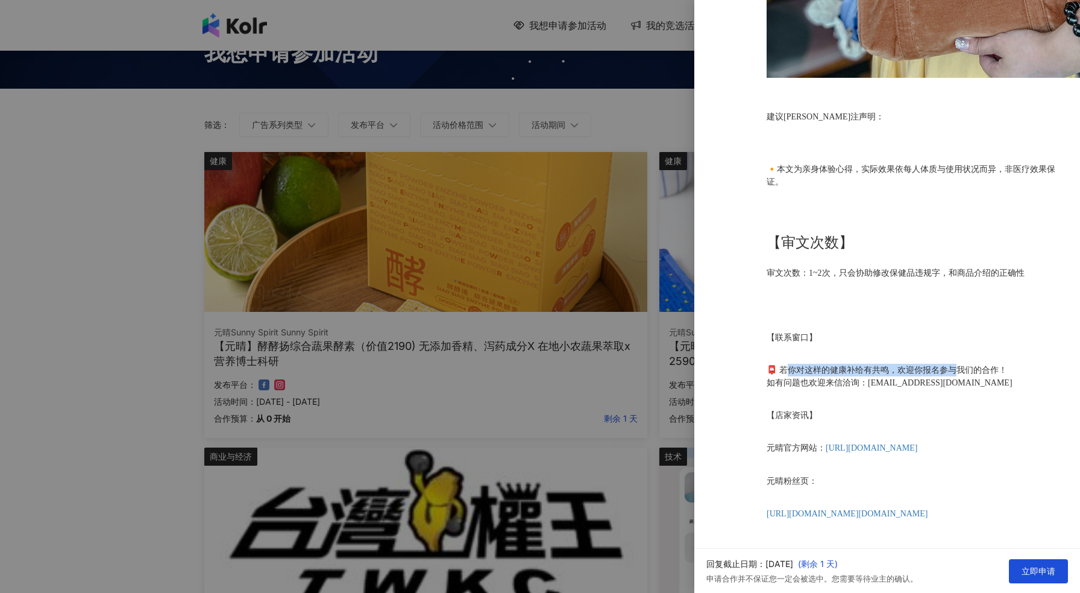
click at [961, 365] on font "📮 若你对这样的健康补给有共鸣，欢迎你报名参与我们的合作！" at bounding box center [887, 369] width 241 height 9
click at [1000, 370] on p "📮 若你对这样的健康补给有共鸣，欢迎你报名参与我们的合作！ 如有问题也欢迎来信洽询：katty.yuanpin@gmail.com" at bounding box center [914, 376] width 295 height 25
click at [563, 195] on div at bounding box center [540, 296] width 1080 height 593
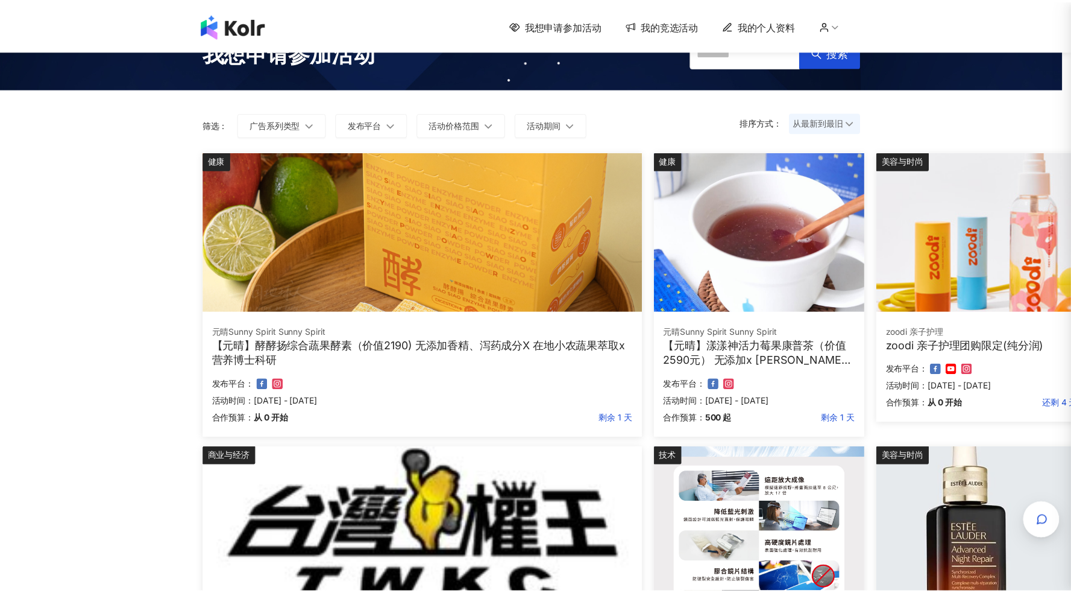
scroll to position [0, 0]
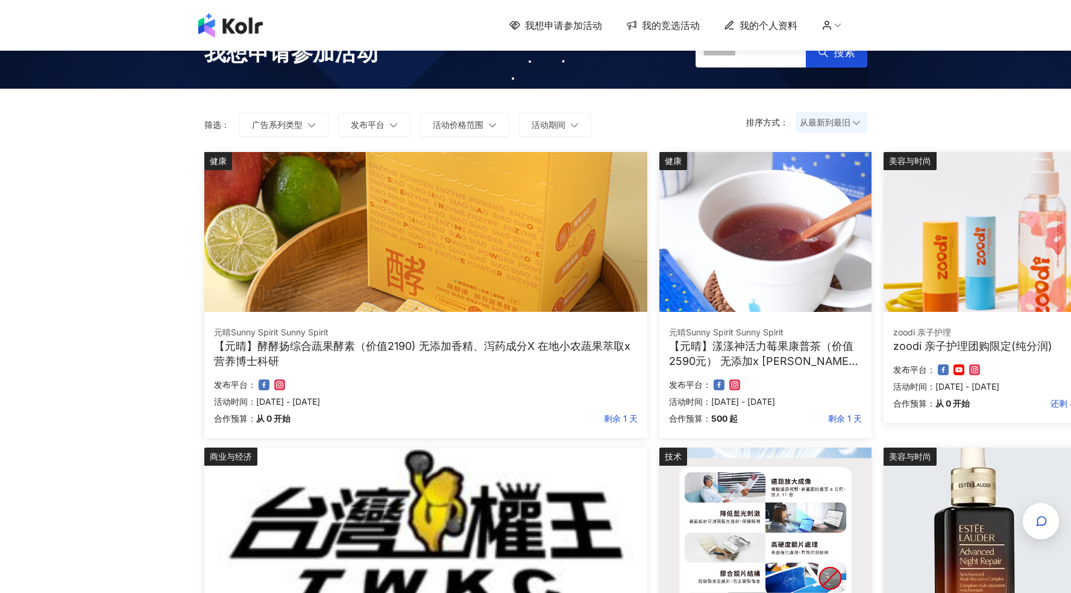
click at [688, 238] on img at bounding box center [766, 232] width 212 height 160
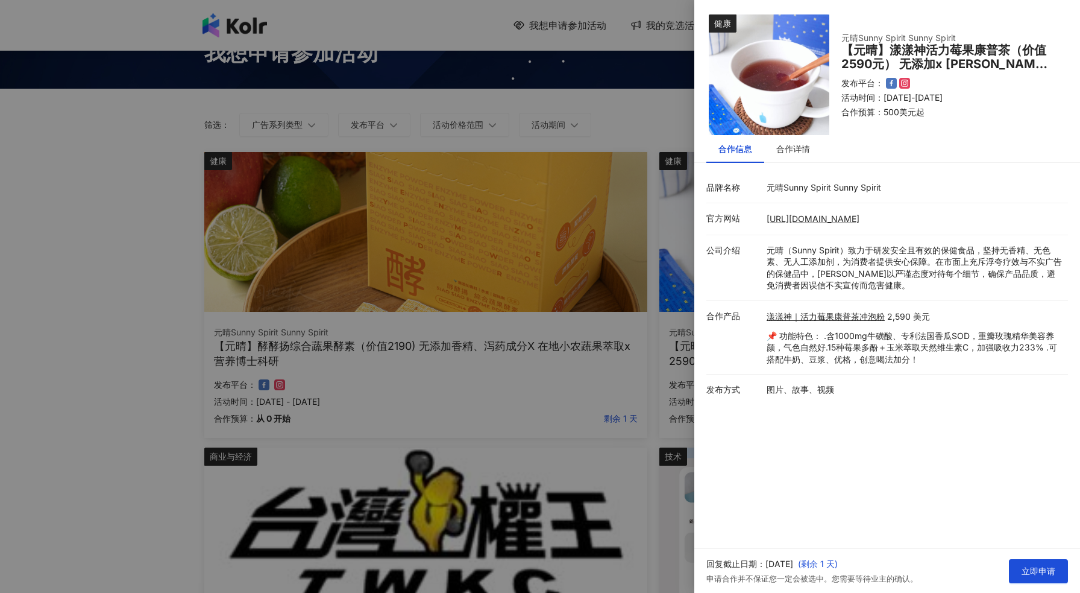
click at [645, 227] on div at bounding box center [540, 296] width 1080 height 593
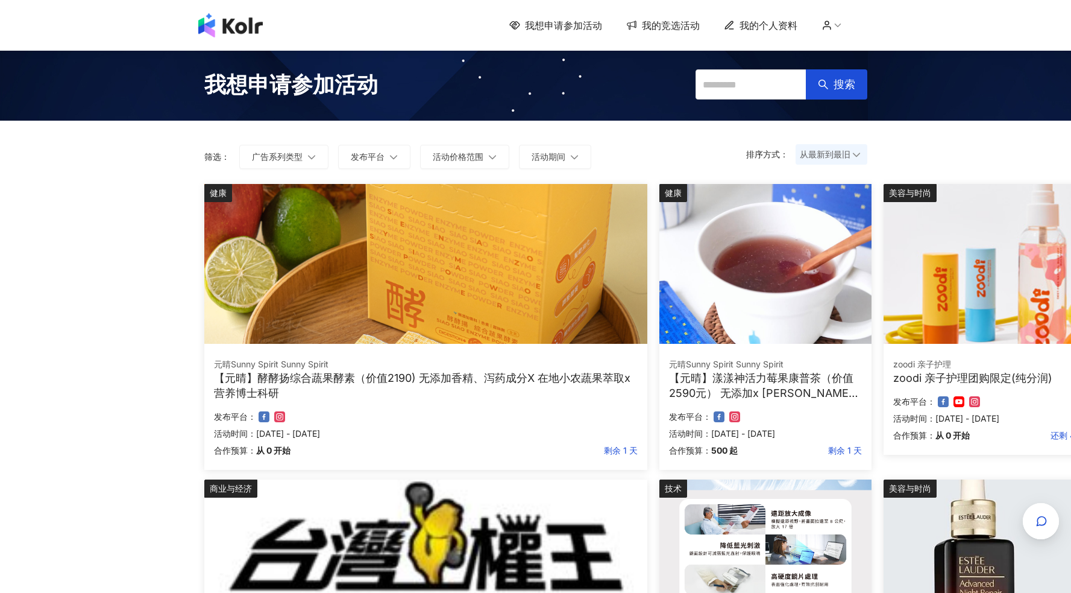
click at [781, 269] on img at bounding box center [766, 264] width 212 height 160
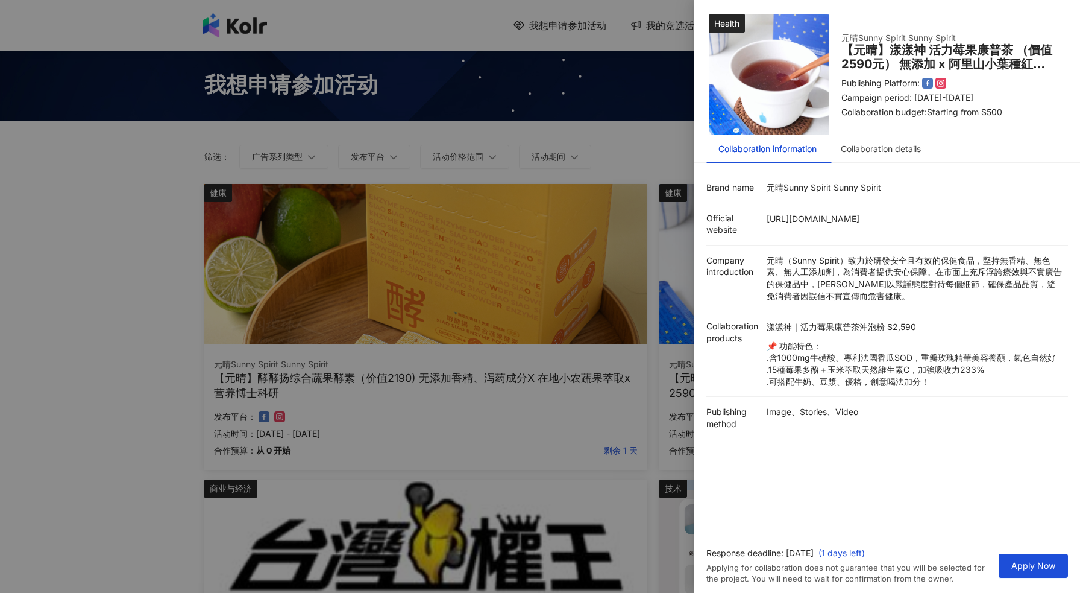
click at [934, 491] on div "Health 元晴Sunny Spirit Sunny Spirit 【元晴】漾漾神 活力莓果康普茶 （價值2590元） 無添加 x 阿里山小葉種紅茶 x 多…" at bounding box center [888, 269] width 386 height 538
click at [1039, 558] on button "Apply Now" at bounding box center [1033, 565] width 69 height 24
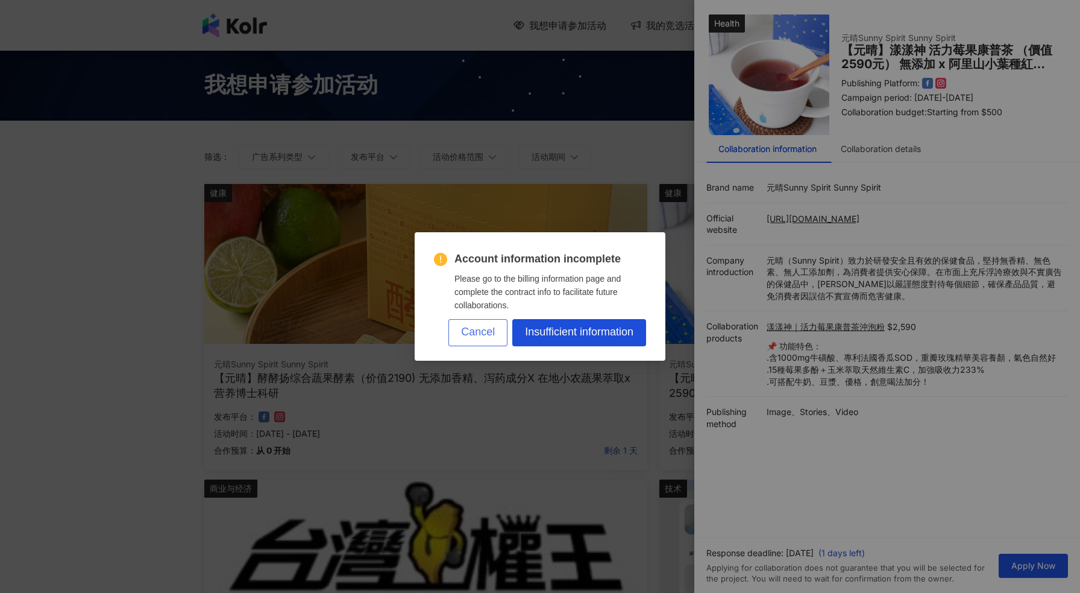
click at [480, 339] on button "Cancel" at bounding box center [478, 332] width 59 height 27
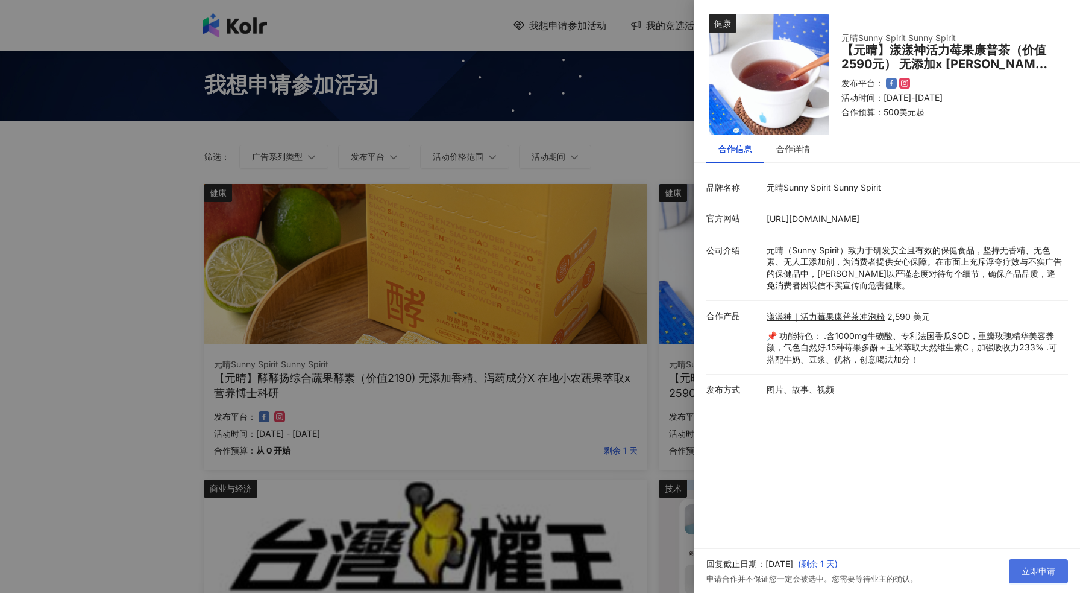
click at [1020, 567] on button "立即申请" at bounding box center [1038, 571] width 59 height 24
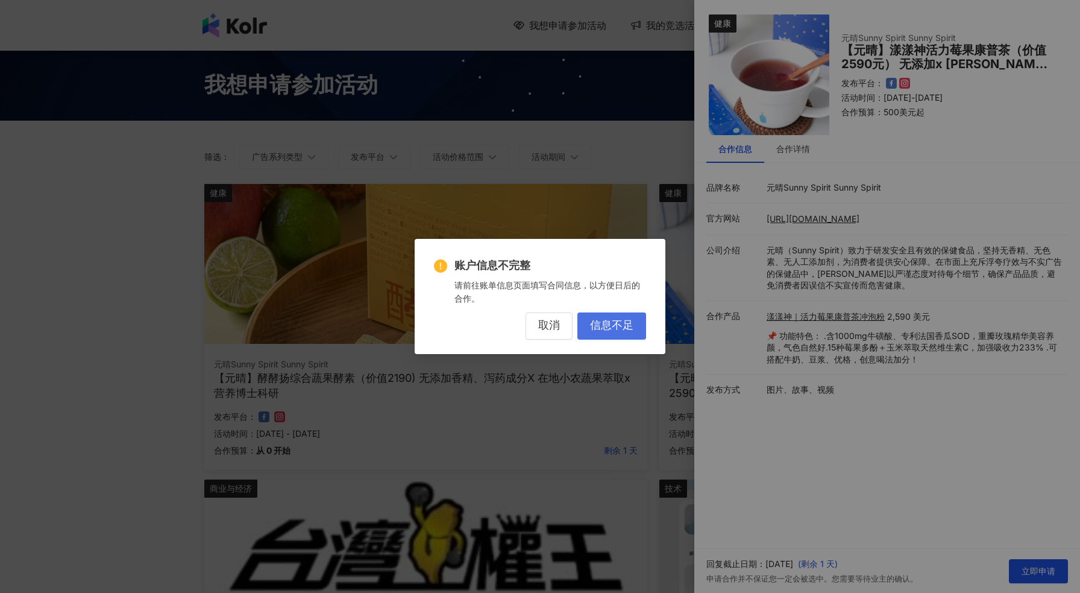
click at [618, 332] on button "信息不足" at bounding box center [612, 325] width 69 height 27
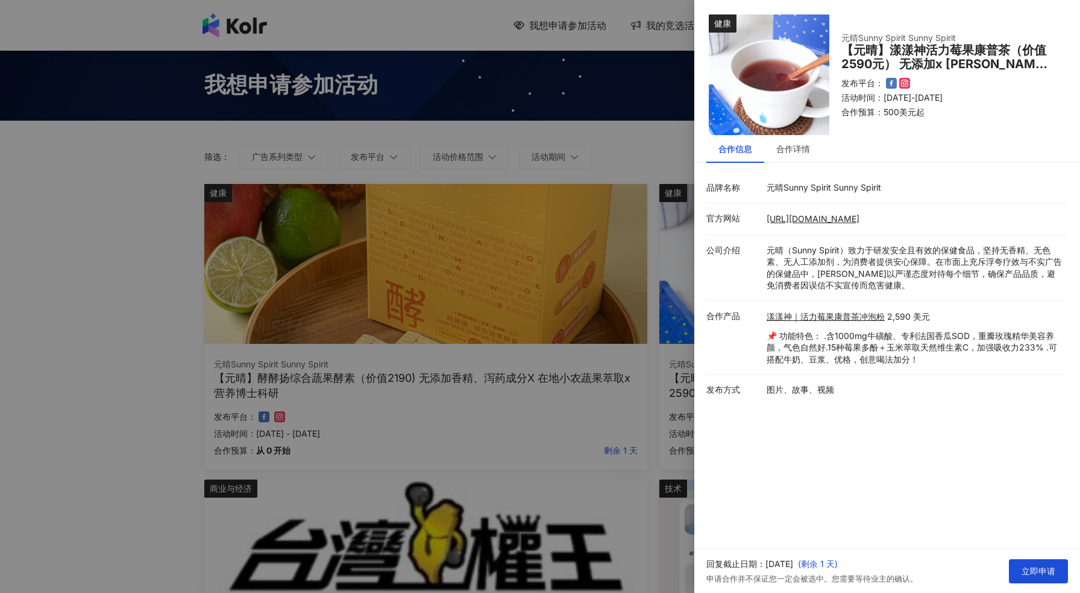
click at [609, 340] on div at bounding box center [540, 296] width 1080 height 593
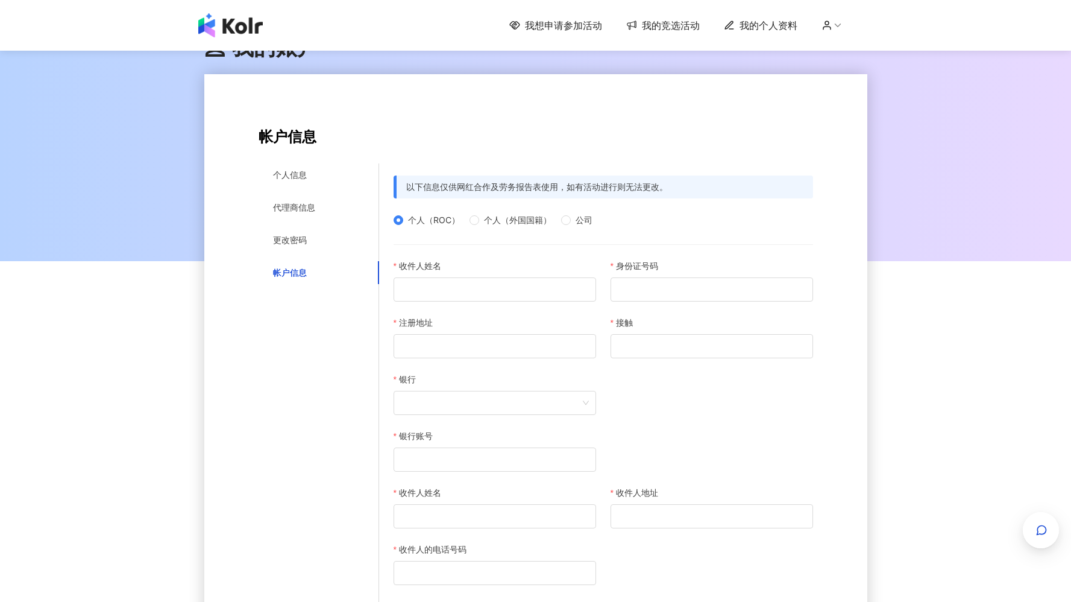
scroll to position [16, 0]
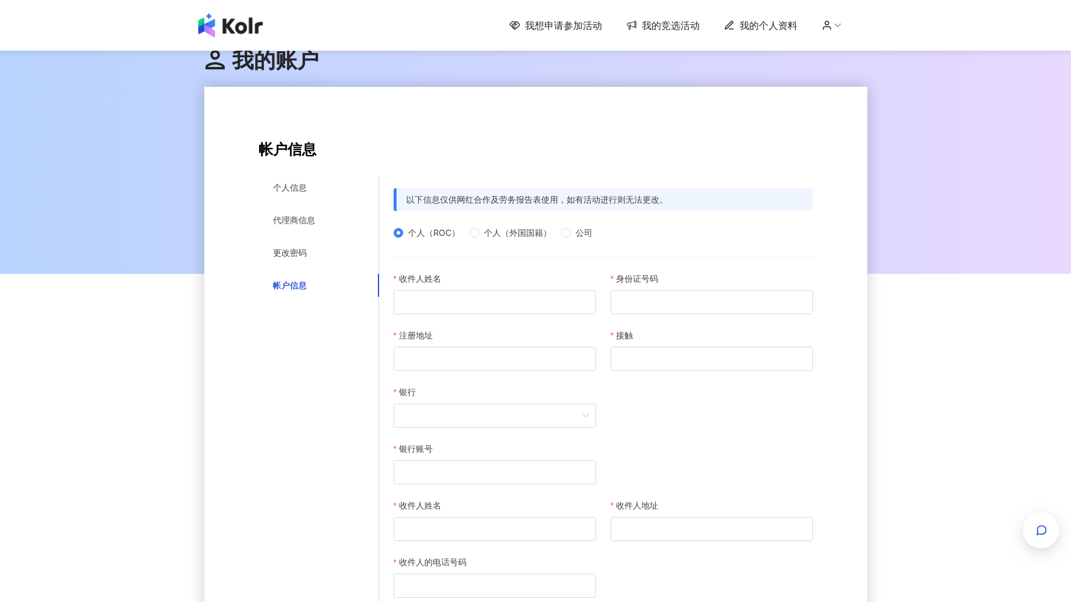
click at [295, 259] on div "更改密码" at bounding box center [319, 252] width 121 height 23
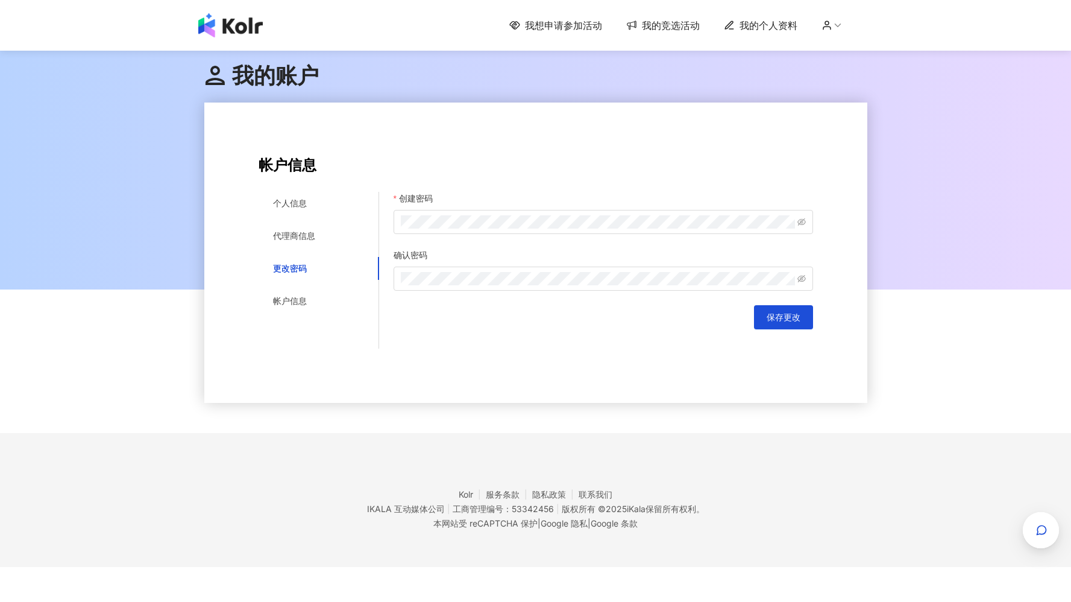
click at [297, 287] on div "个人信息 代理商信息 更改密码 帐户信息" at bounding box center [319, 252] width 121 height 121
click at [297, 298] on font "帐户信息" at bounding box center [290, 300] width 34 height 10
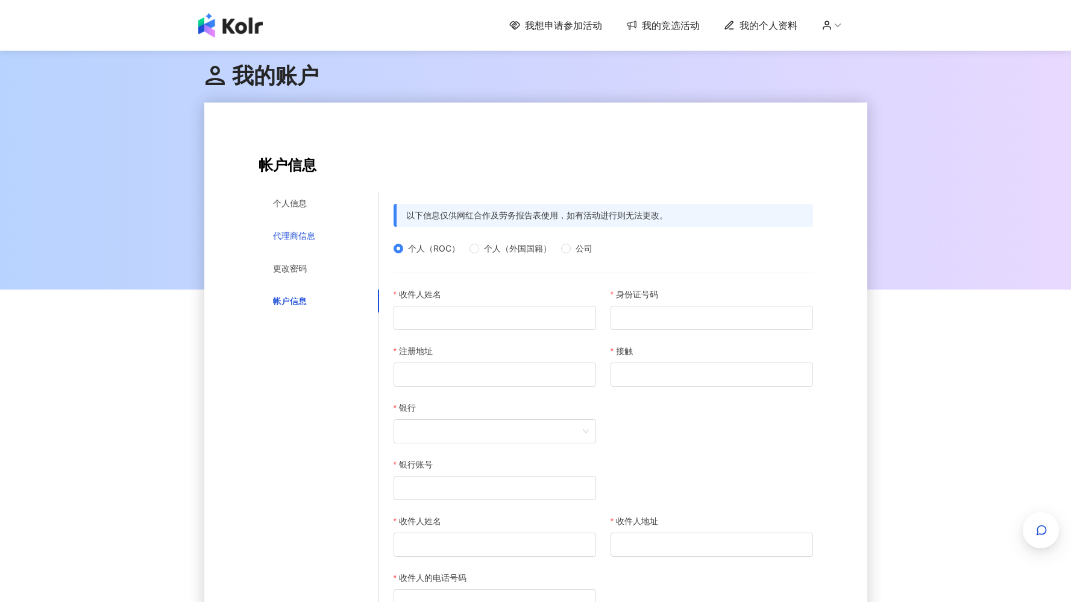
click at [297, 232] on font "代理商信息" at bounding box center [294, 235] width 42 height 10
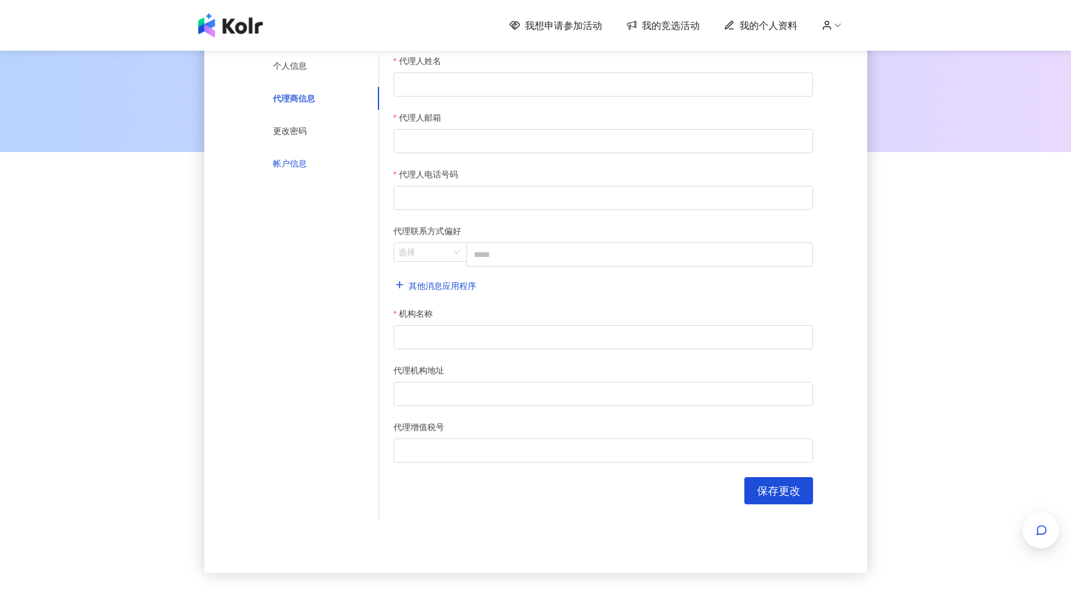
click at [295, 168] on font "帐户信息" at bounding box center [290, 163] width 34 height 10
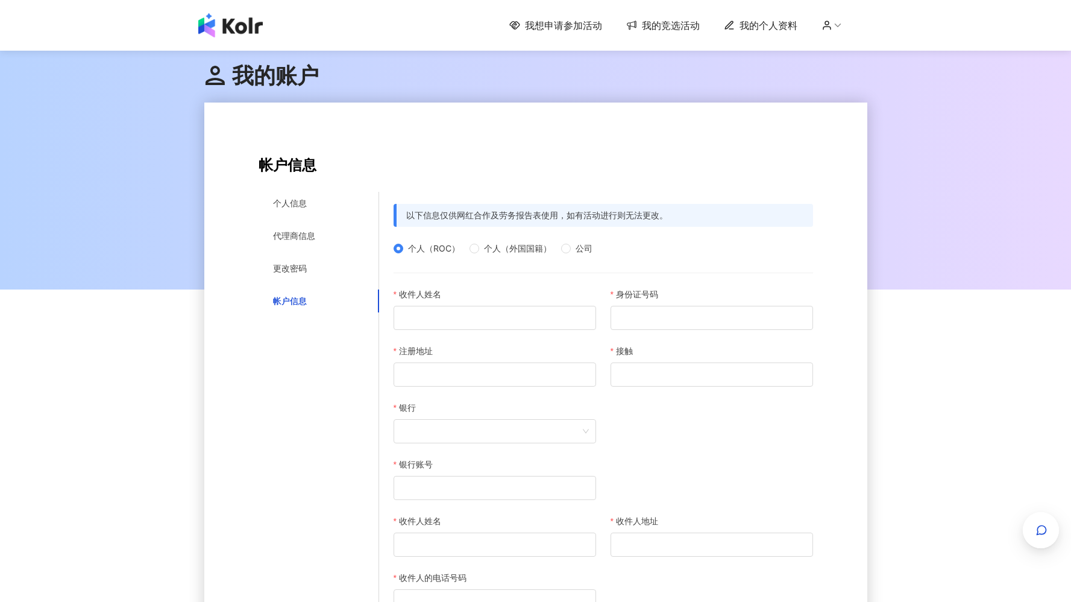
drag, startPoint x: 575, startPoint y: 25, endPoint x: 573, endPoint y: 77, distance: 51.9
click at [575, 25] on font "我想申请参加活动" at bounding box center [563, 25] width 77 height 12
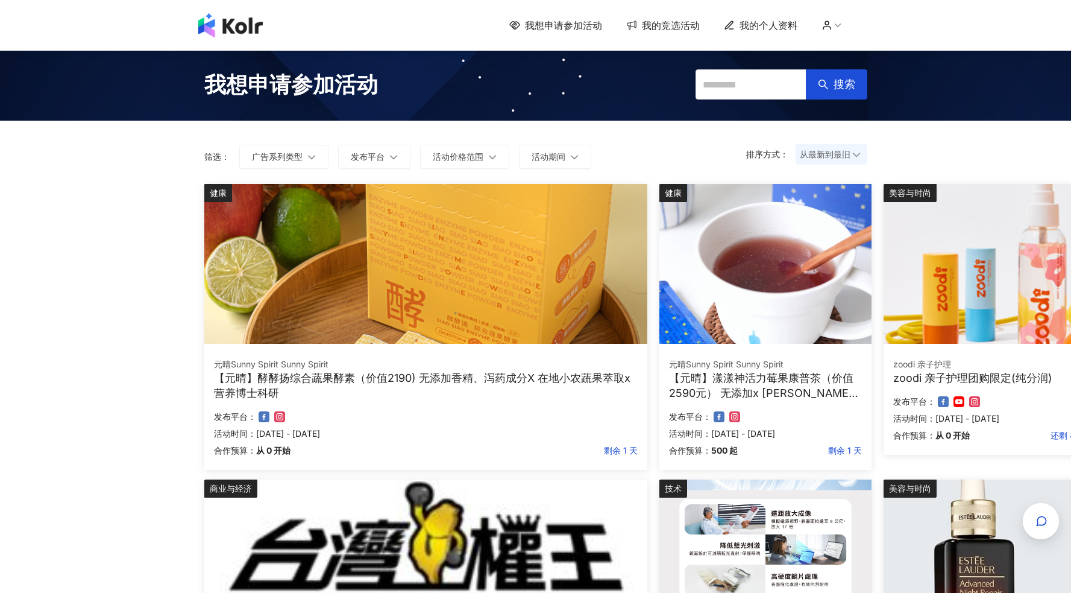
click at [681, 24] on font "我的竞选活动" at bounding box center [671, 25] width 58 height 12
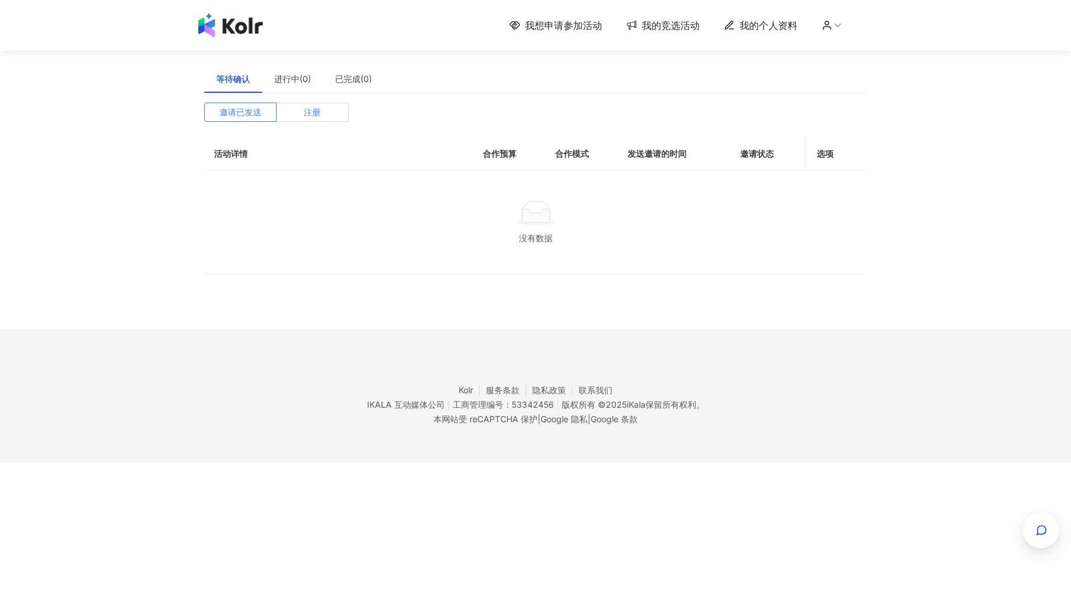
click at [320, 107] on font "注册" at bounding box center [312, 112] width 17 height 10
click at [253, 112] on font "邀请已发送" at bounding box center [240, 112] width 42 height 10
click at [321, 115] on label "注册" at bounding box center [313, 111] width 72 height 19
click at [236, 106] on span "邀请已发送" at bounding box center [240, 112] width 42 height 18
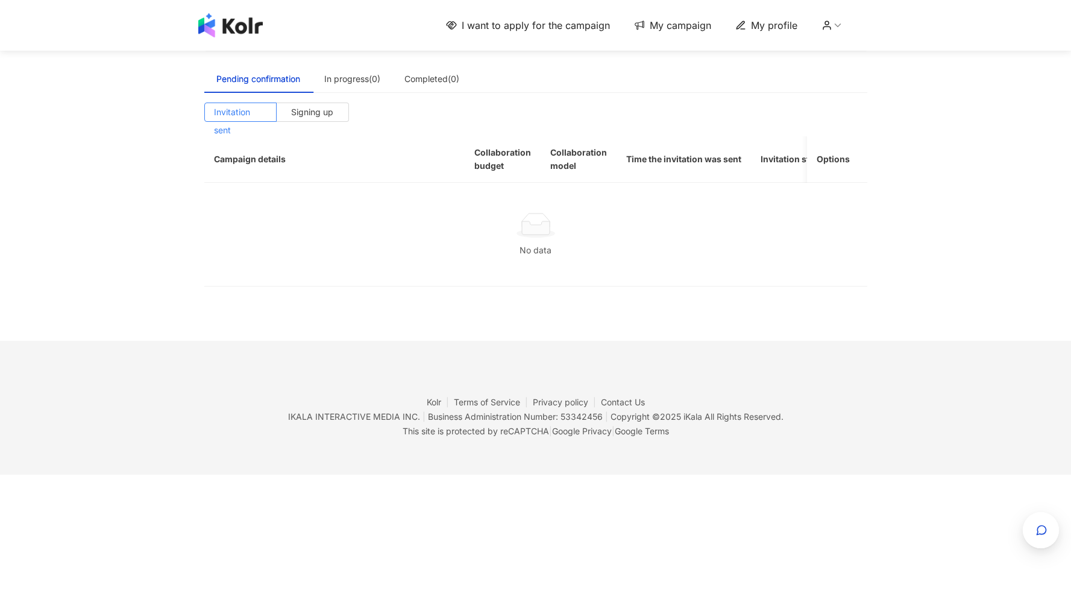
click at [429, 144] on th "Campaign details" at bounding box center [324, 159] width 241 height 46
click at [295, 107] on span "Signing up" at bounding box center [312, 112] width 42 height 18
click at [230, 119] on span "Invitation sent" at bounding box center [241, 112] width 54 height 18
click at [162, 137] on div "I want to apply for the campaign My campaign My profile Suggested execution pro…" at bounding box center [535, 237] width 1071 height 474
click at [336, 116] on label "Signing up" at bounding box center [313, 111] width 72 height 19
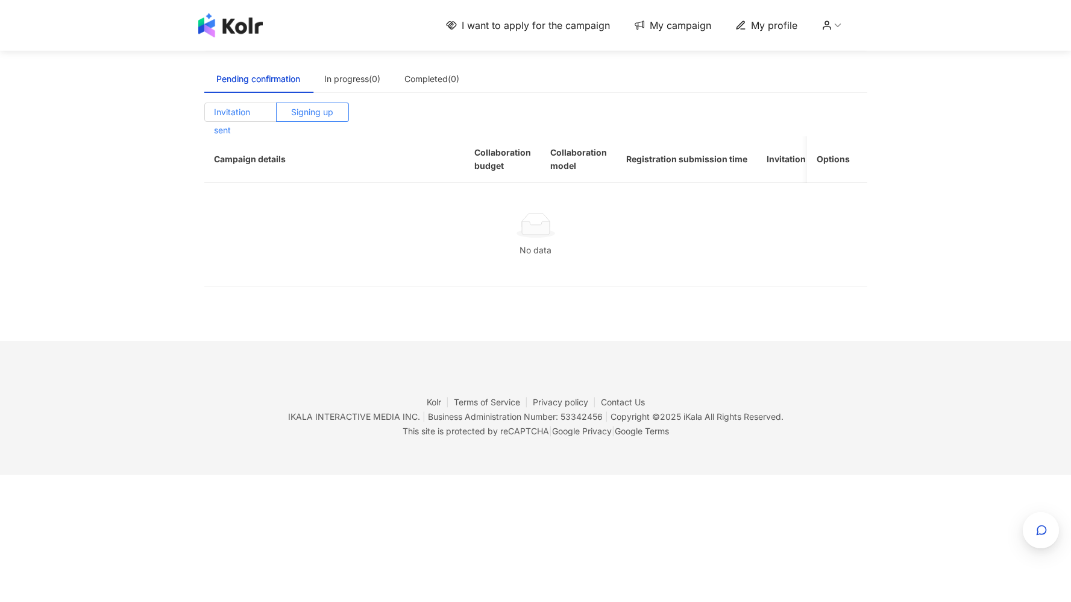
click at [243, 111] on span "Invitation sent" at bounding box center [241, 112] width 54 height 18
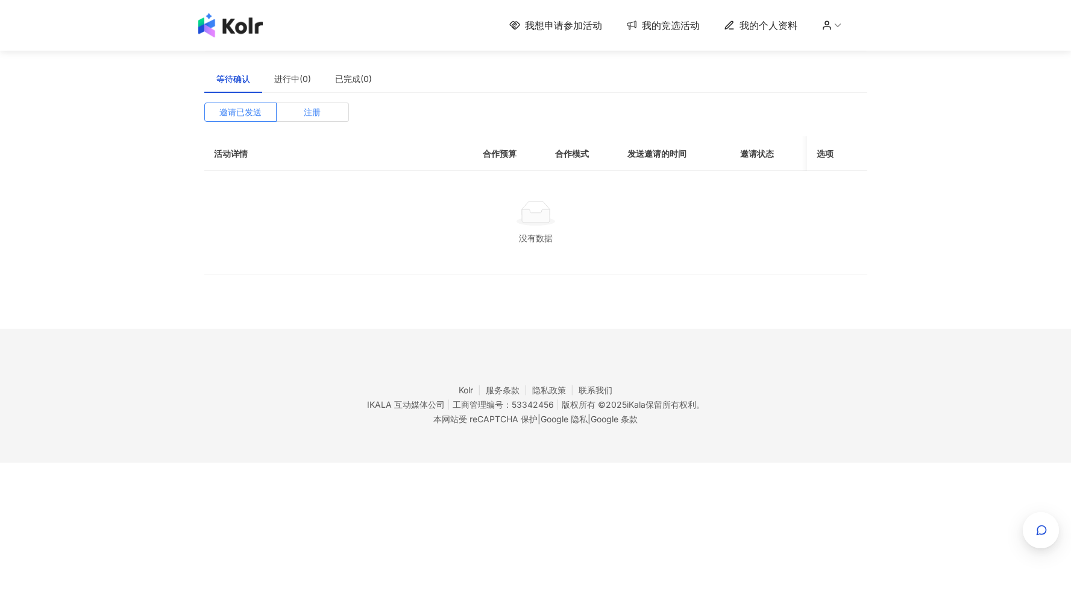
click at [318, 109] on font "注册" at bounding box center [312, 112] width 17 height 10
click at [234, 104] on span "邀请已发送" at bounding box center [240, 112] width 42 height 18
click at [365, 75] on font "已完成(0)" at bounding box center [353, 79] width 37 height 10
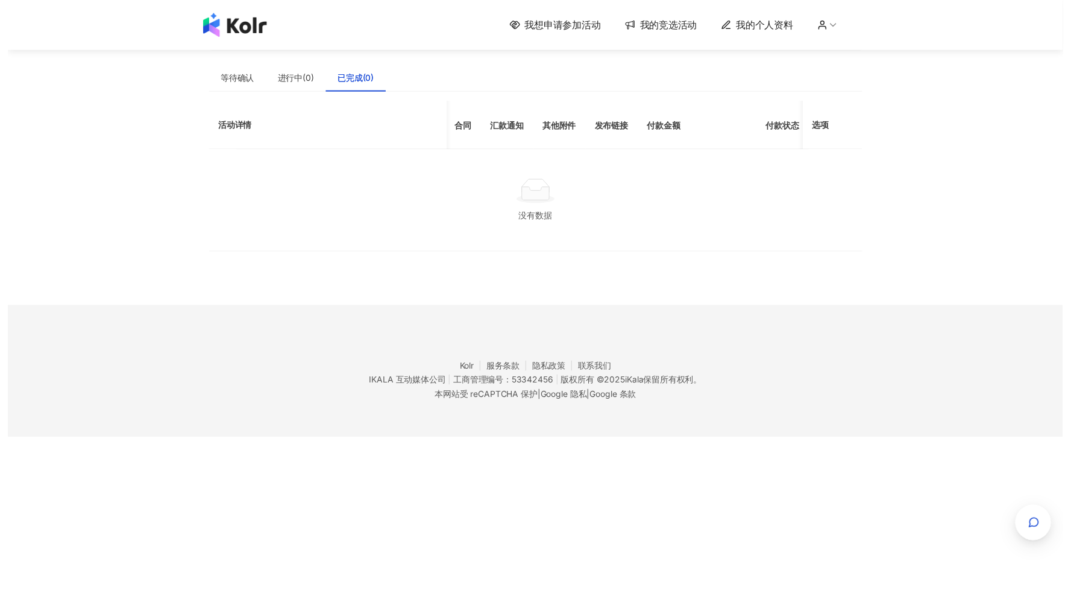
scroll to position [0, 219]
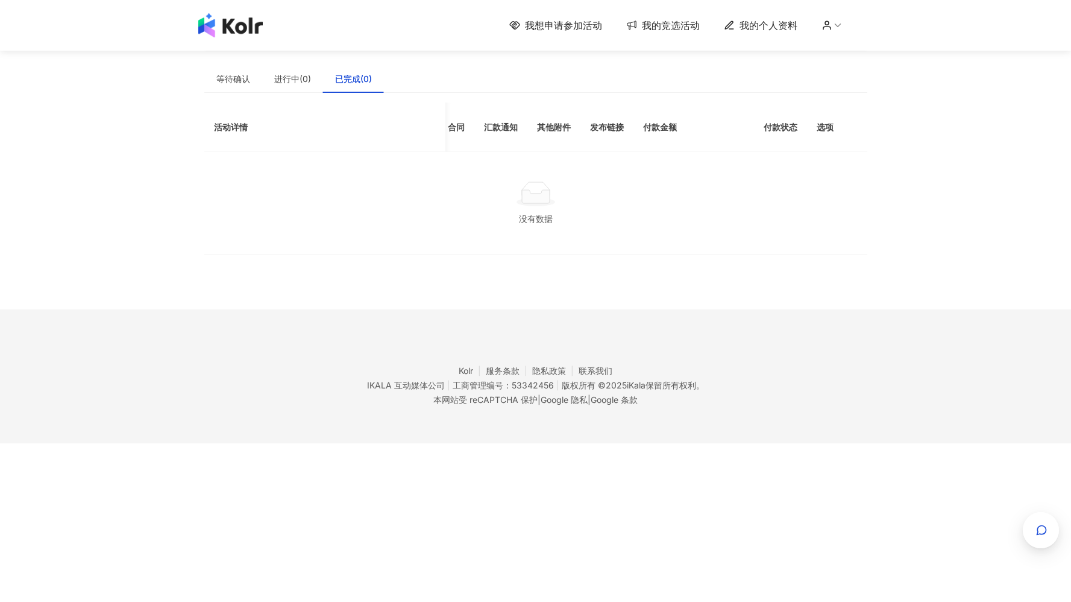
click at [755, 23] on font "我的个人资料" at bounding box center [769, 25] width 58 height 12
click at [757, 23] on font "我的个人资料" at bounding box center [769, 25] width 58 height 12
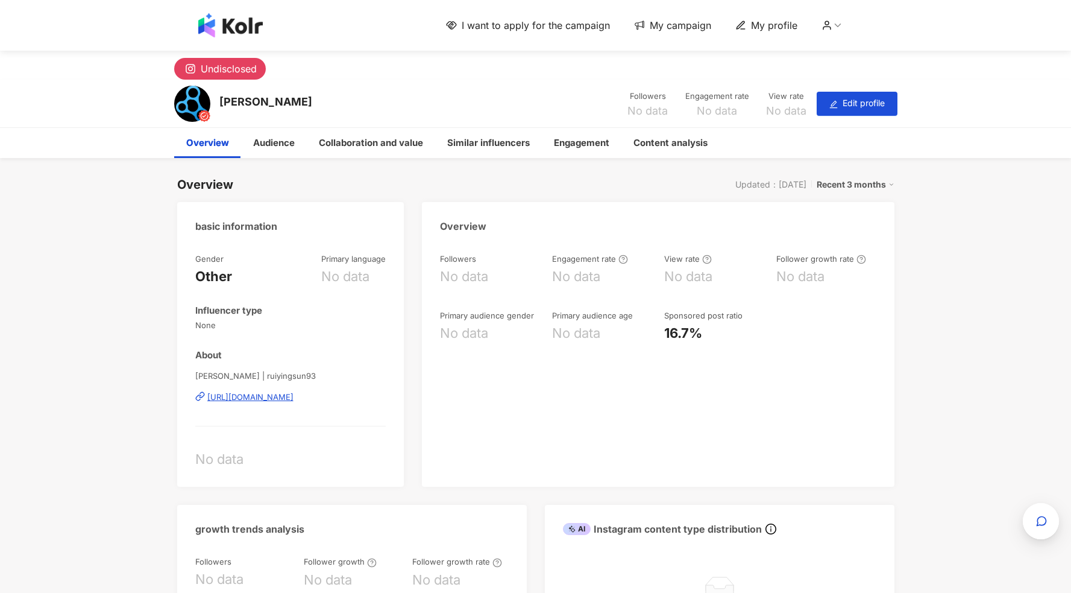
click at [993, 120] on div "Charlotte Sun Followers No data Engagement rate No data View rate No data Edit …" at bounding box center [535, 104] width 1071 height 48
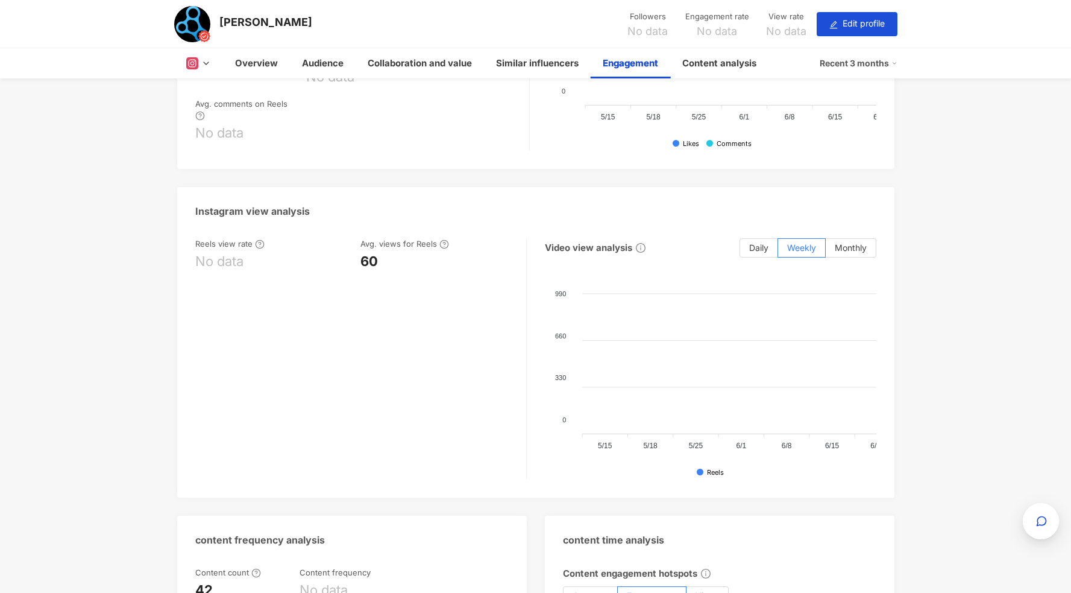
scroll to position [2014, 0]
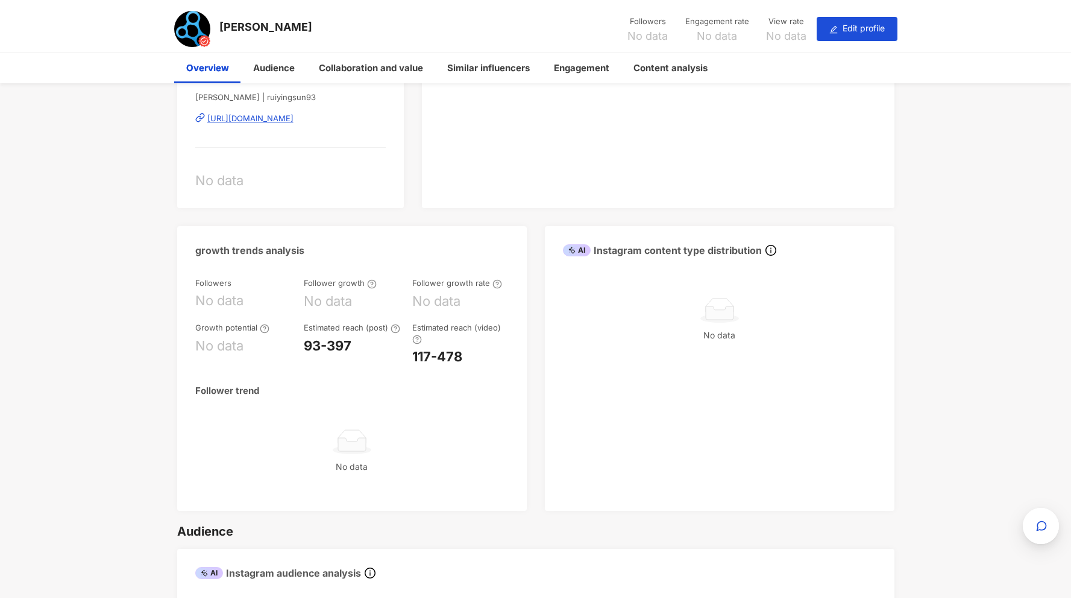
scroll to position [0, 0]
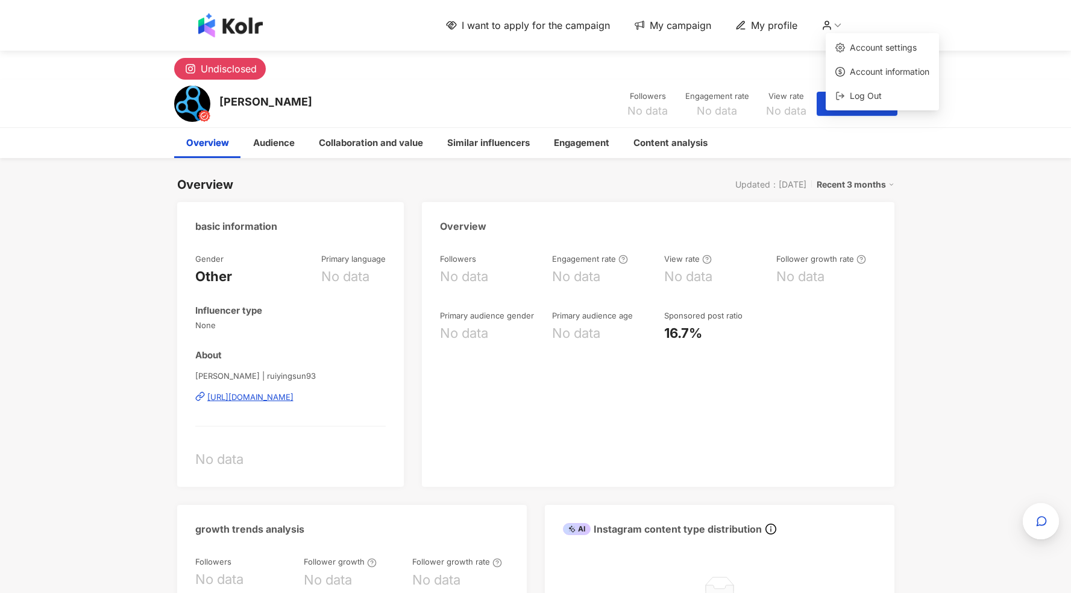
click at [841, 28] on icon at bounding box center [838, 25] width 11 height 11
click at [860, 50] on link "Account settings" at bounding box center [883, 47] width 67 height 10
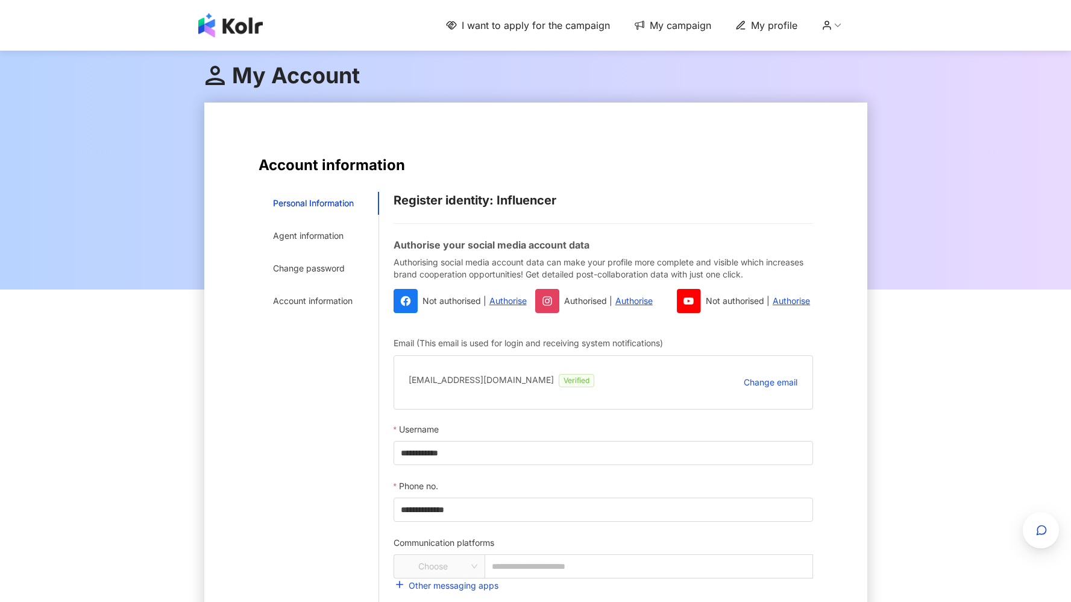
click at [899, 139] on div at bounding box center [535, 168] width 1071 height 241
click at [541, 12] on div "I want to apply for the campaign My campaign My profile" at bounding box center [535, 25] width 1071 height 51
click at [541, 20] on span "I want to apply for the campaign" at bounding box center [536, 25] width 148 height 13
click at [462, 25] on link "I want to apply for the campaign" at bounding box center [528, 25] width 164 height 13
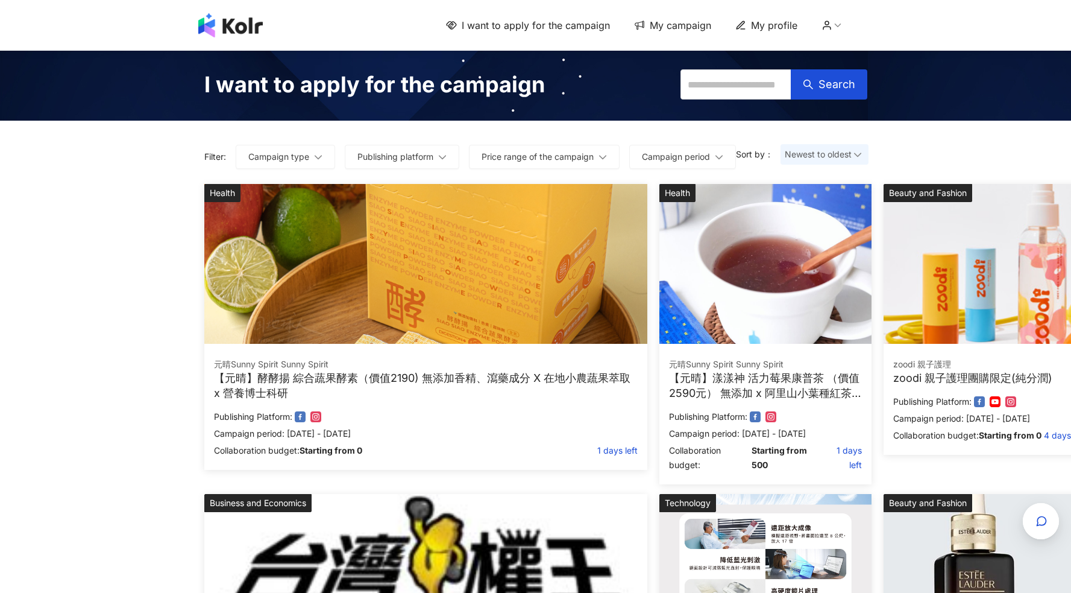
click at [456, 24] on icon at bounding box center [451, 25] width 10 height 8
click at [605, 27] on span "I want to apply for the campaign" at bounding box center [536, 25] width 148 height 13
click at [585, 24] on span "I want to apply for the campaign" at bounding box center [536, 25] width 148 height 13
click at [758, 90] on input "text" at bounding box center [736, 84] width 111 height 30
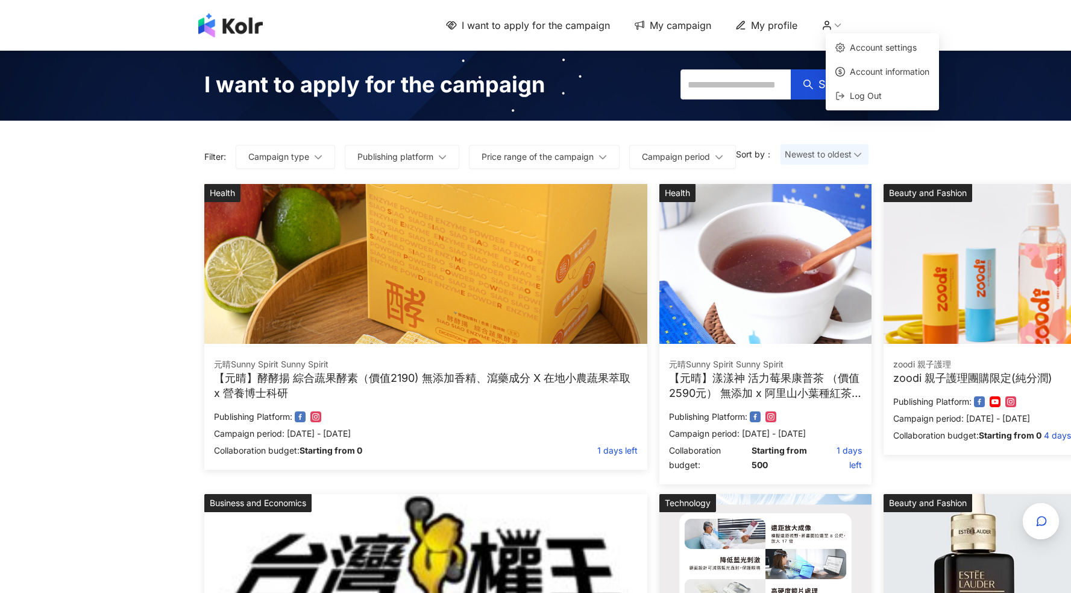
click at [833, 30] on icon at bounding box center [827, 25] width 11 height 11
click at [872, 98] on span "Log Out" at bounding box center [866, 95] width 32 height 10
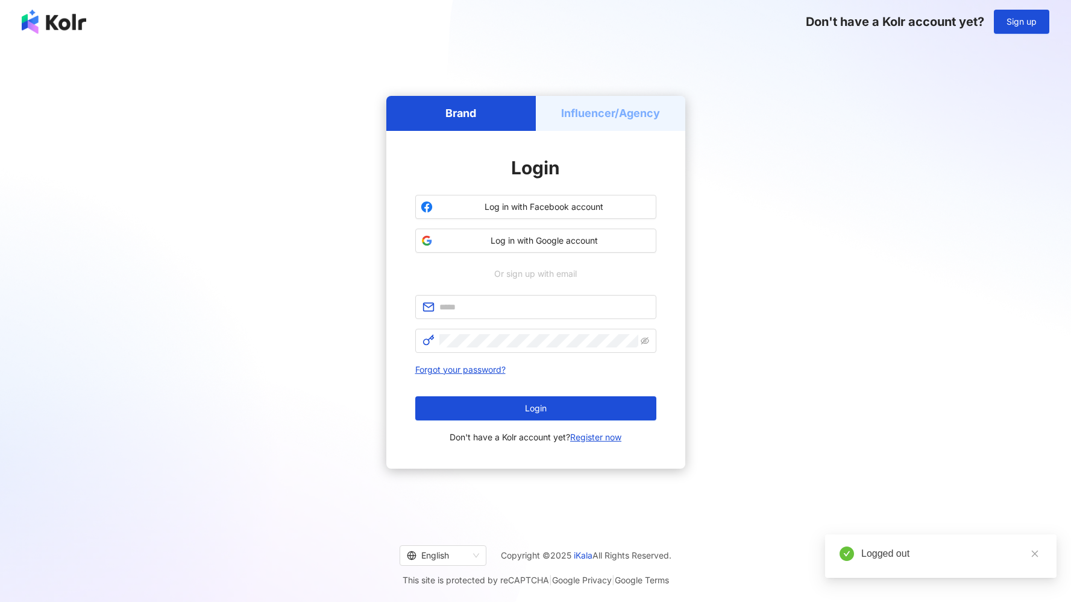
click at [658, 148] on div "Login Log in with Facebook account Log in with Google account Or sign up with e…" at bounding box center [535, 300] width 299 height 338
click at [560, 264] on div "Login Log in with Facebook account Log in with Google account Or sign up with e…" at bounding box center [535, 299] width 241 height 289
click at [491, 316] on span at bounding box center [535, 307] width 241 height 24
click at [477, 310] on input "text" at bounding box center [544, 306] width 210 height 13
type input "**********"
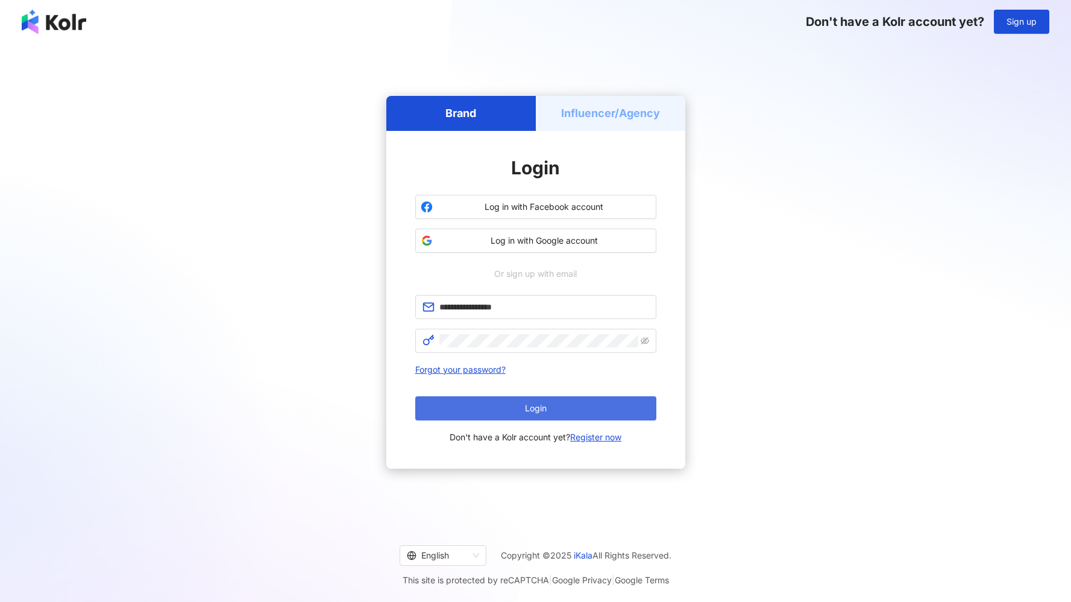
click at [512, 404] on button "Login" at bounding box center [535, 408] width 241 height 24
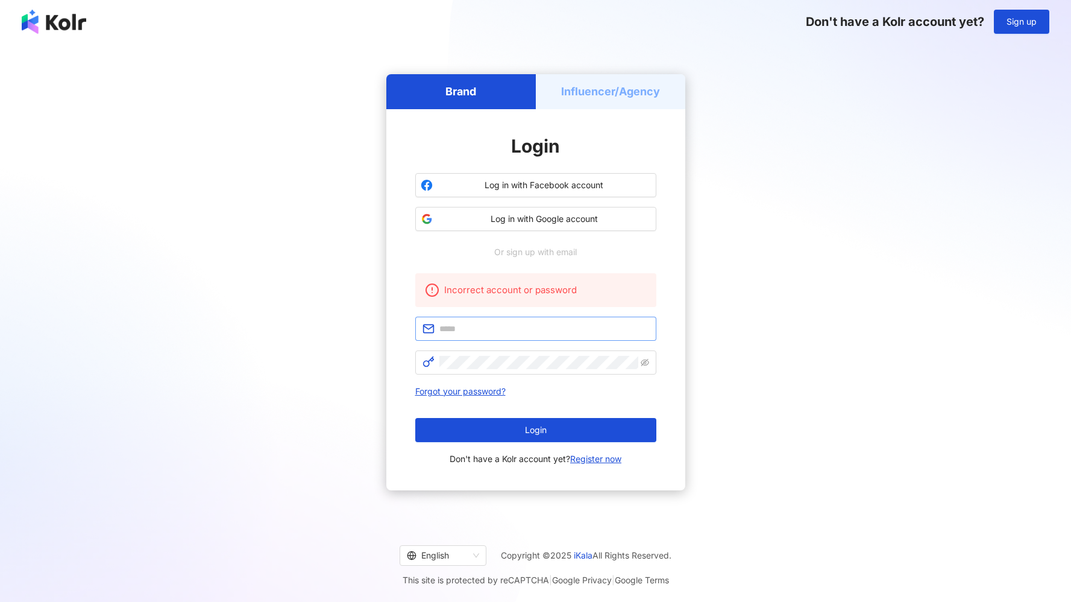
click at [497, 335] on span at bounding box center [535, 329] width 241 height 24
click at [497, 332] on input "text" at bounding box center [544, 328] width 210 height 13
type input "**********"
click at [467, 375] on div "**********" at bounding box center [535, 369] width 241 height 193
click button "Login" at bounding box center [535, 430] width 241 height 24
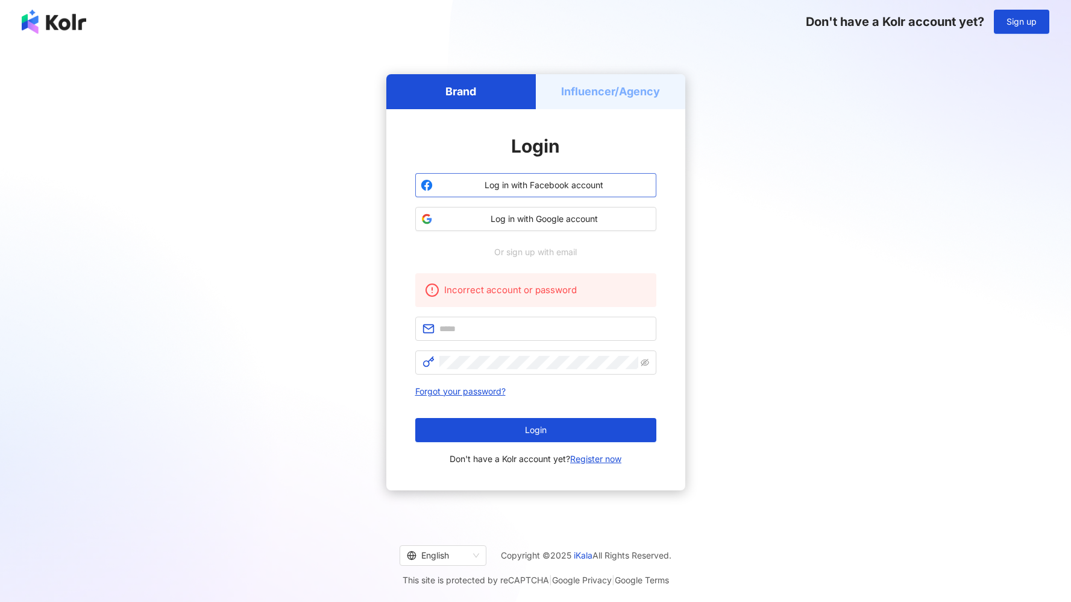
click at [607, 186] on span "Log in with Facebook account" at bounding box center [544, 185] width 213 height 12
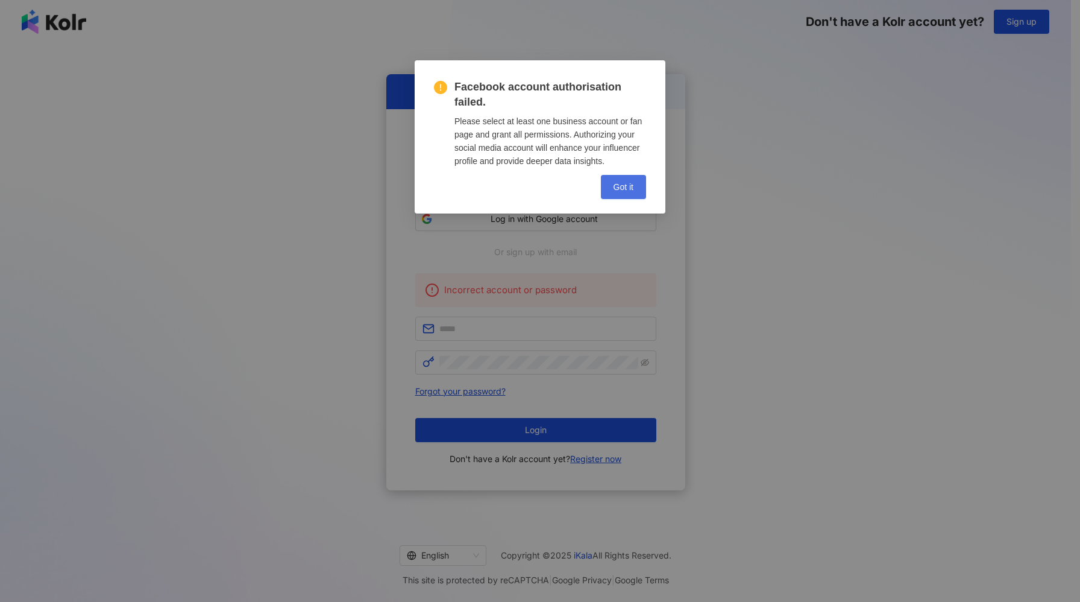
click at [624, 192] on span "Got it" at bounding box center [624, 187] width 20 height 10
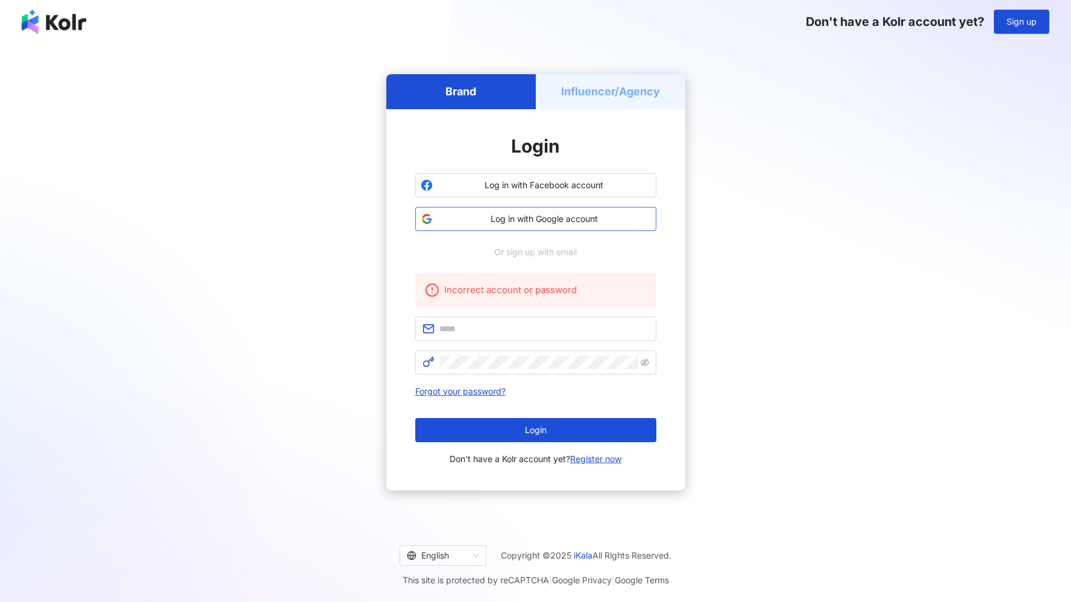
click at [579, 223] on span "Log in with Google account" at bounding box center [544, 219] width 213 height 12
click at [498, 323] on input "text" at bounding box center [544, 328] width 210 height 13
type input "**********"
click at [525, 438] on button "Login" at bounding box center [535, 430] width 241 height 24
click at [486, 333] on input "text" at bounding box center [544, 328] width 210 height 13
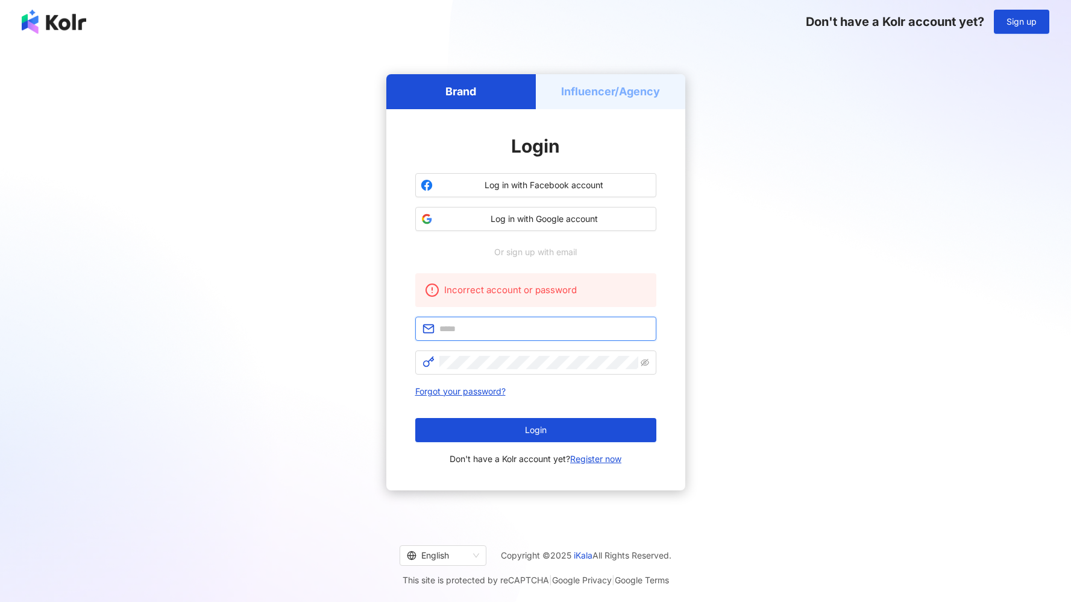
type input "**********"
click at [490, 397] on span "Forgot your password?" at bounding box center [535, 391] width 241 height 14
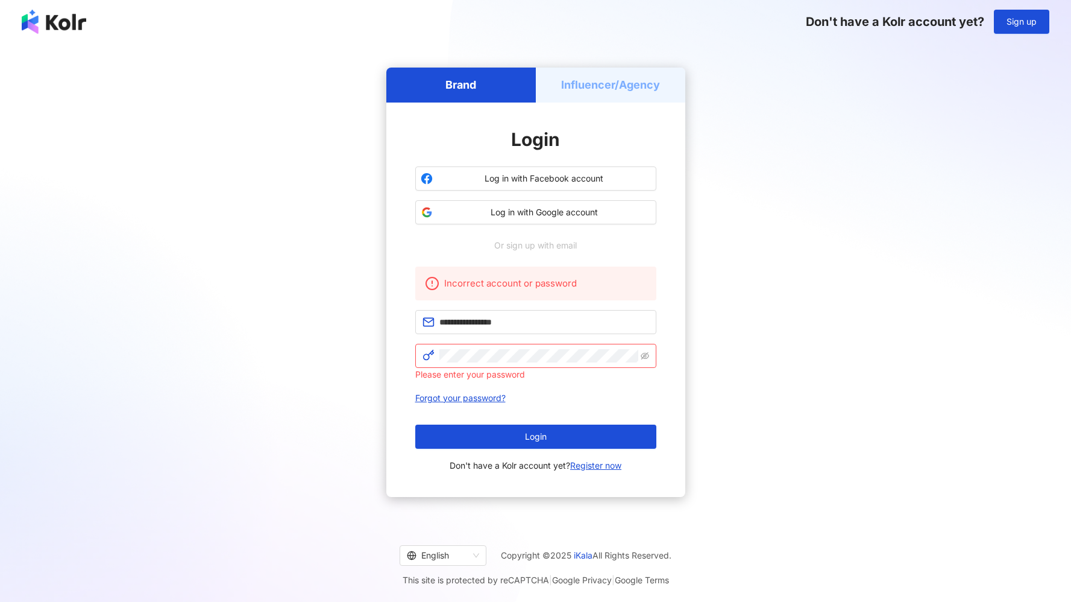
click at [490, 397] on link "Forgot your password?" at bounding box center [460, 397] width 90 height 10
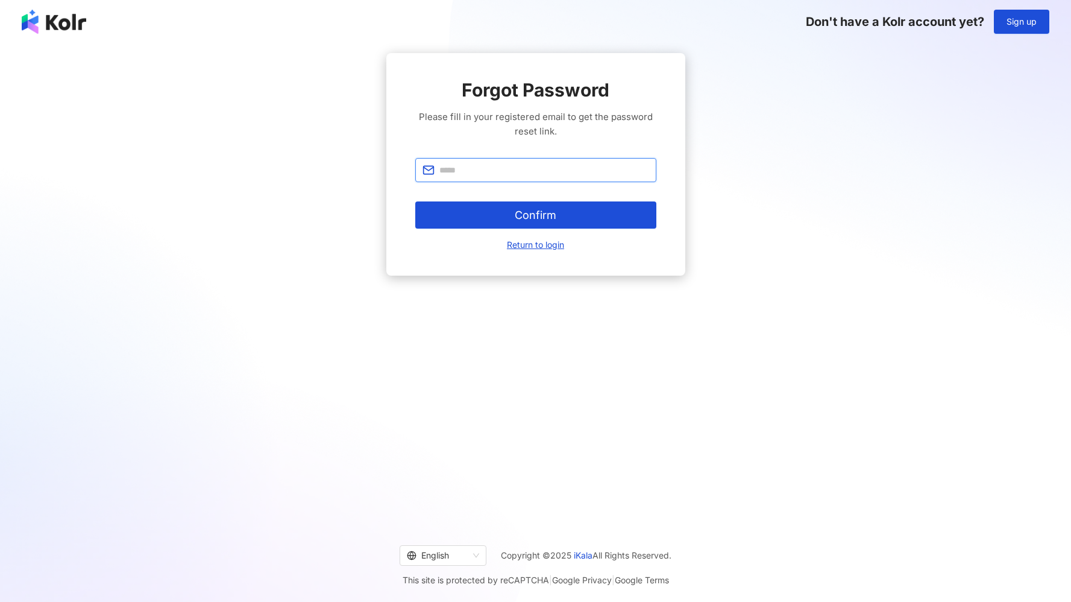
click at [467, 170] on input "text" at bounding box center [544, 169] width 210 height 13
type input "**********"
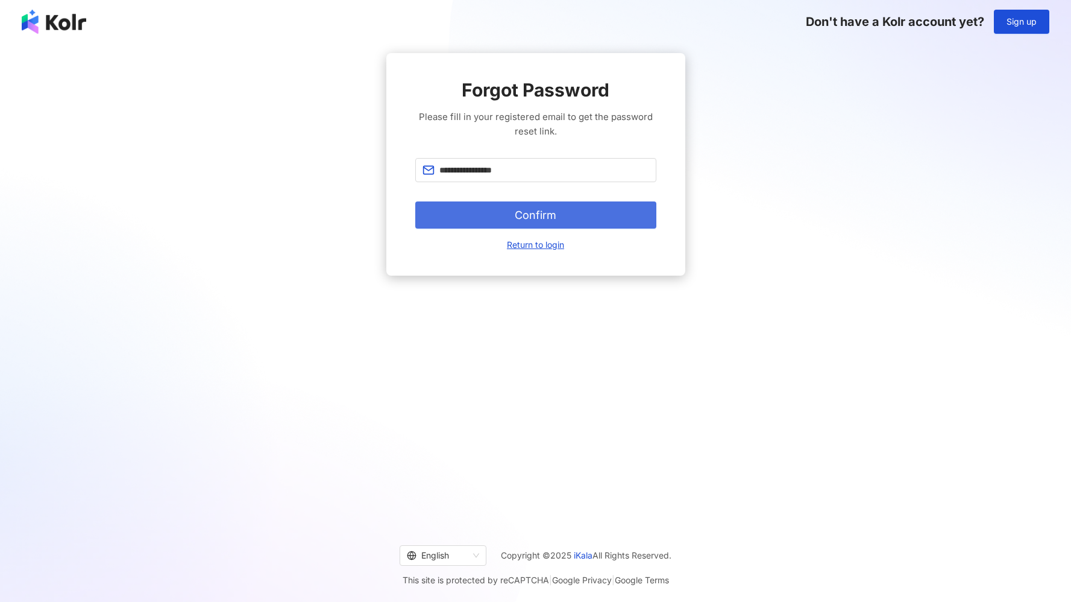
click at [519, 216] on span "Confirm" at bounding box center [536, 215] width 42 height 13
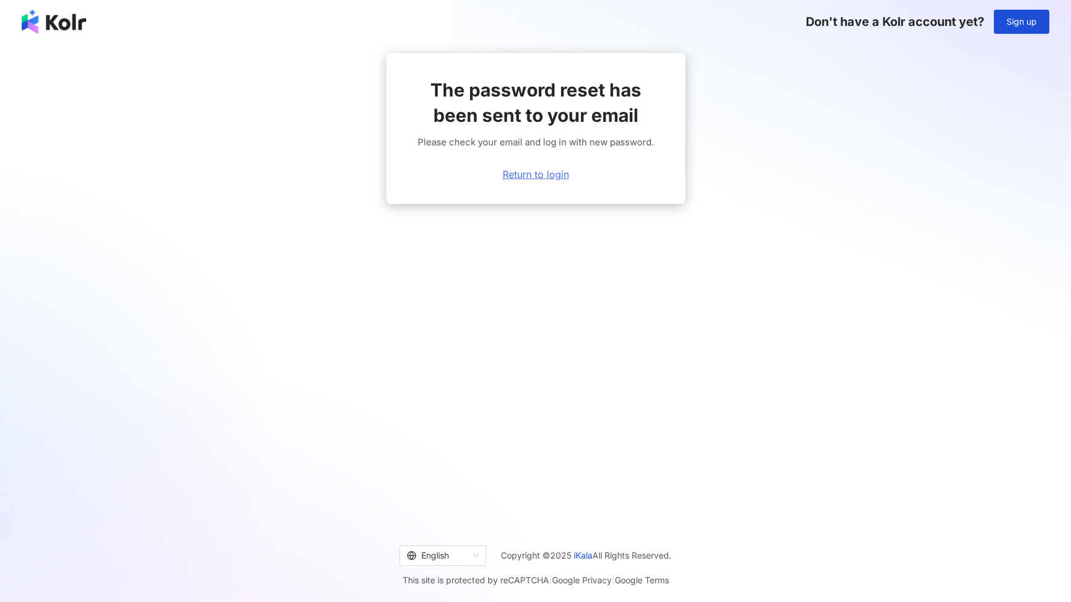
click at [532, 173] on link "Return to login" at bounding box center [536, 174] width 66 height 11
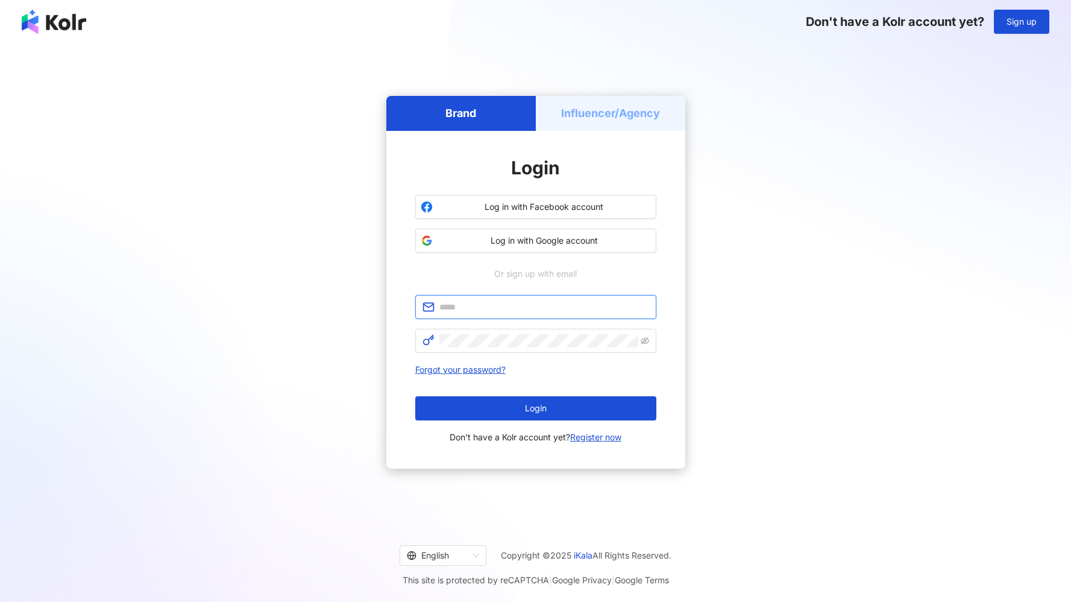
click at [480, 310] on input "text" at bounding box center [544, 306] width 210 height 13
type input "**********"
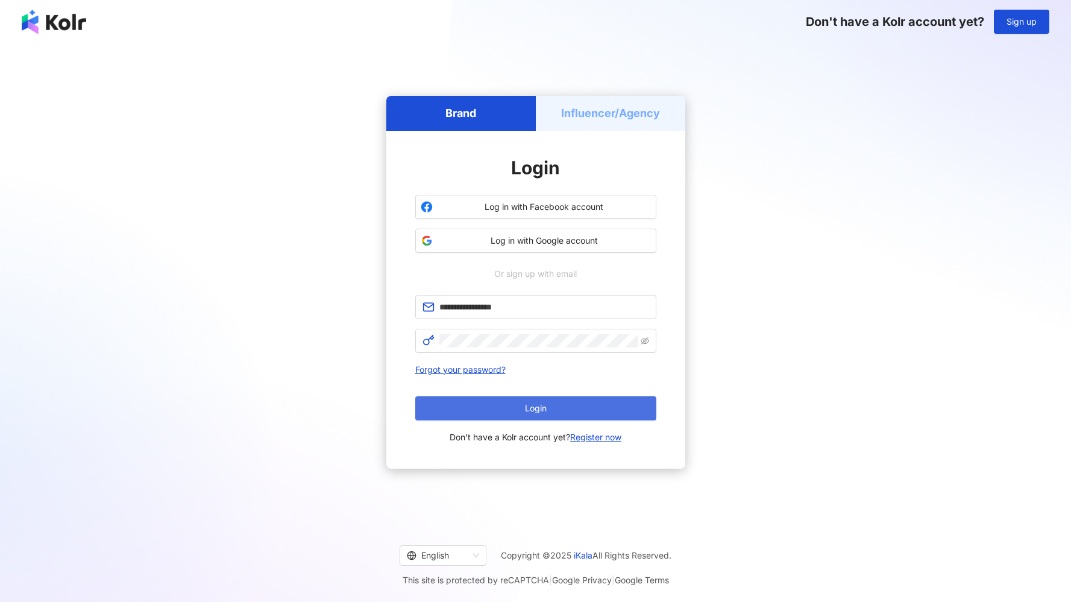
click at [552, 405] on button "Login" at bounding box center [535, 408] width 241 height 24
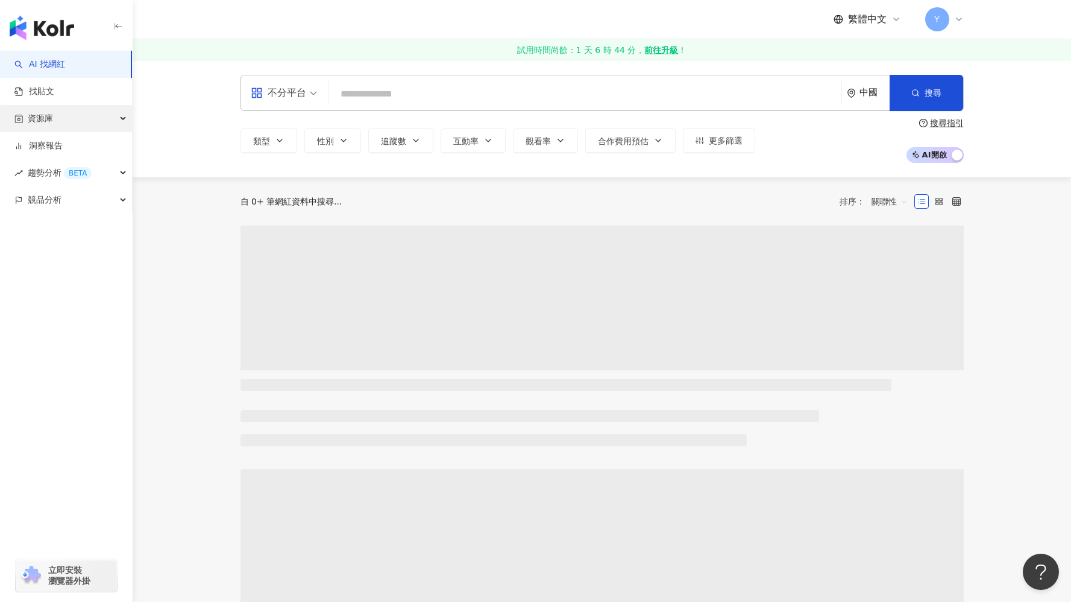
click at [63, 117] on div "資源庫" at bounding box center [66, 118] width 132 height 27
click at [63, 149] on link "網紅管理" at bounding box center [46, 146] width 34 height 12
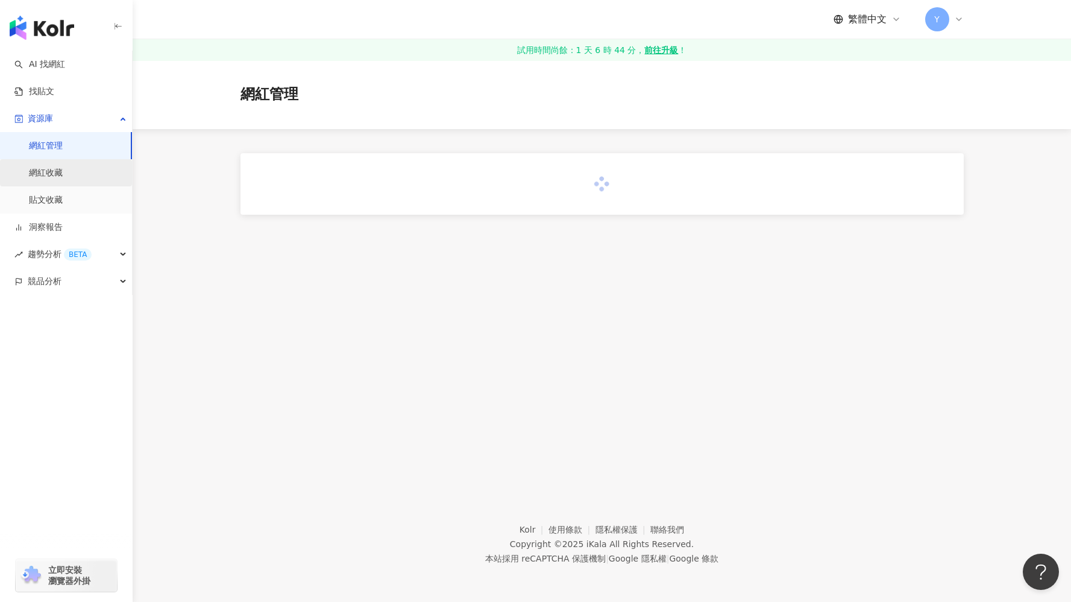
click at [63, 177] on link "網紅收藏" at bounding box center [46, 173] width 34 height 12
click at [63, 206] on link "貼文收藏" at bounding box center [46, 200] width 34 height 12
